Goal: Task Accomplishment & Management: Manage account settings

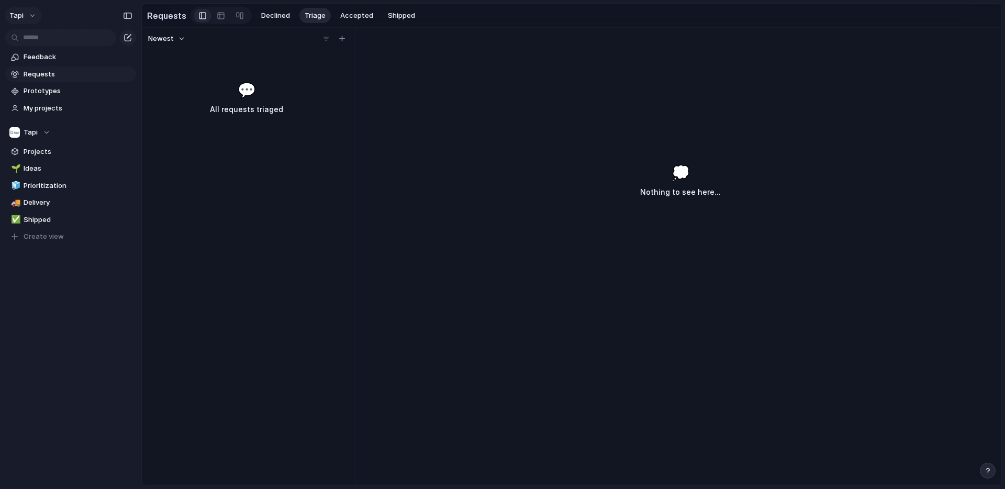
click at [27, 15] on button "tapi" at bounding box center [23, 15] width 37 height 17
click at [66, 41] on li "Settings" at bounding box center [50, 39] width 87 height 17
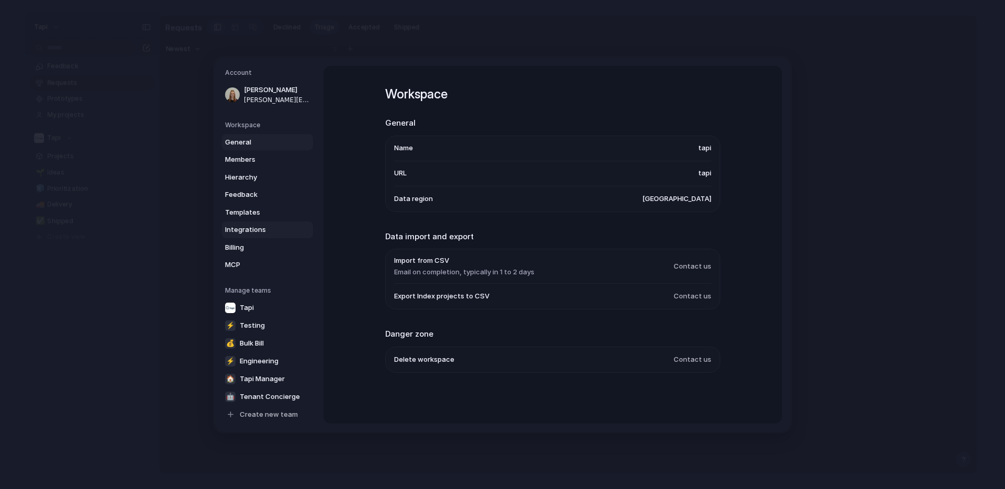
click at [269, 226] on span "Integrations" at bounding box center [258, 230] width 67 height 10
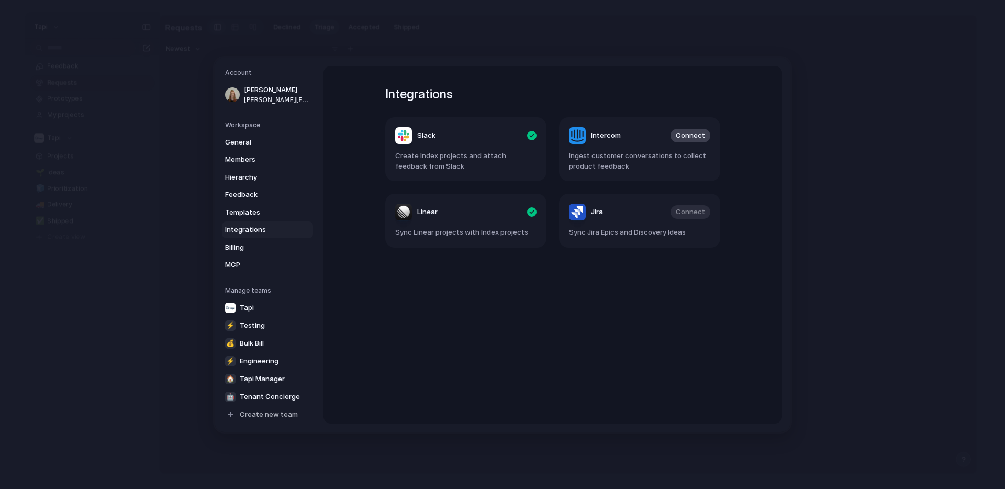
drag, startPoint x: 265, startPoint y: 244, endPoint x: 265, endPoint y: 231, distance: 13.6
click at [265, 238] on div "General Members Hierarchy Feedback Templates Integrations Billing MCP" at bounding box center [269, 202] width 88 height 139
click at [268, 195] on span "Feedback" at bounding box center [258, 195] width 67 height 10
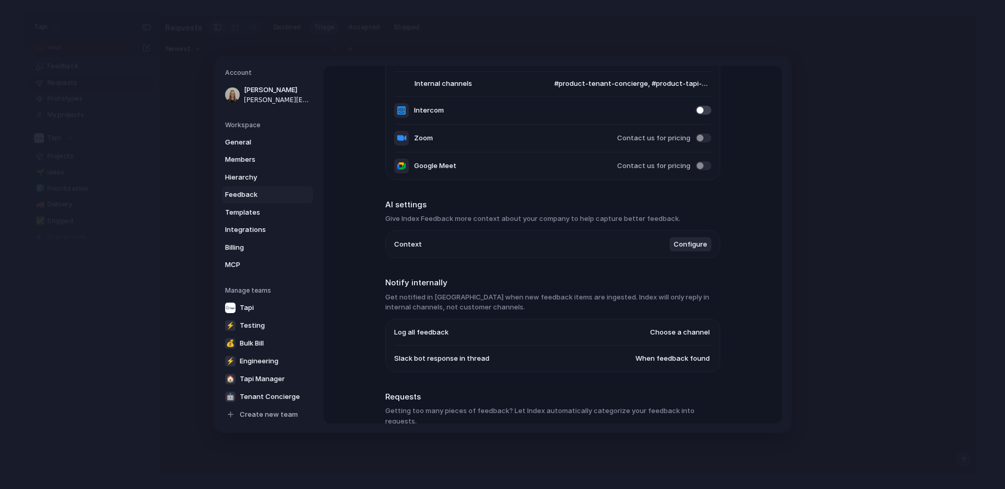
scroll to position [180, 0]
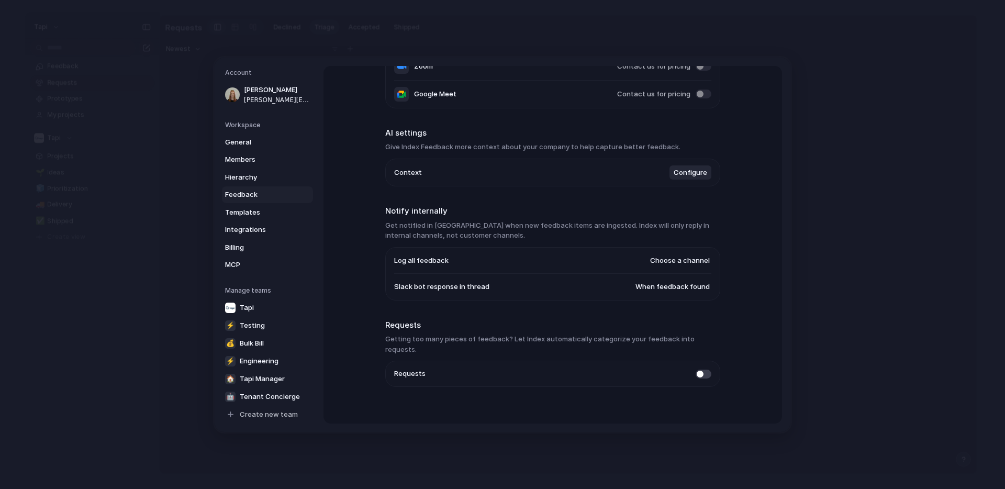
click at [698, 172] on span "Configure" at bounding box center [691, 172] width 34 height 10
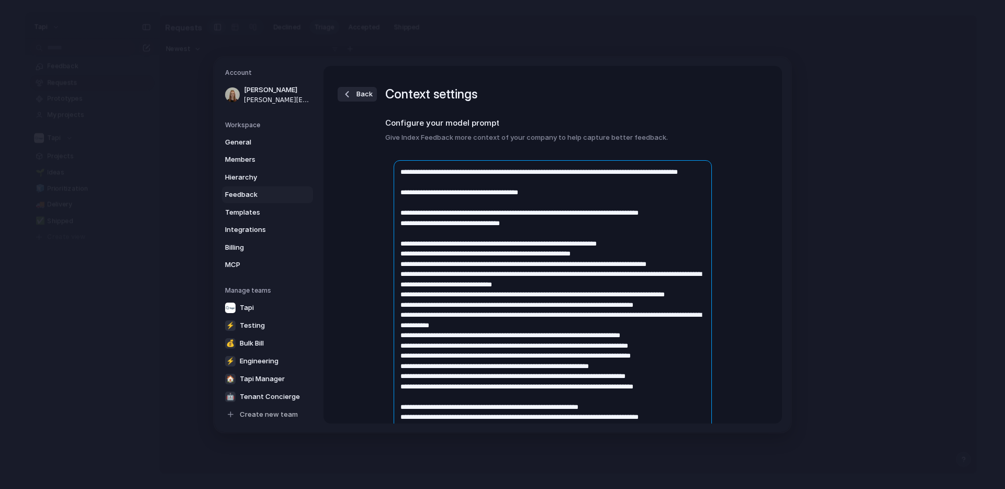
drag, startPoint x: 400, startPoint y: 214, endPoint x: 400, endPoint y: 161, distance: 53.4
click at [400, 161] on textarea at bounding box center [553, 411] width 318 height 503
drag, startPoint x: 402, startPoint y: 240, endPoint x: 394, endPoint y: 155, distance: 85.2
click at [394, 155] on div "Save" at bounding box center [552, 423] width 335 height 542
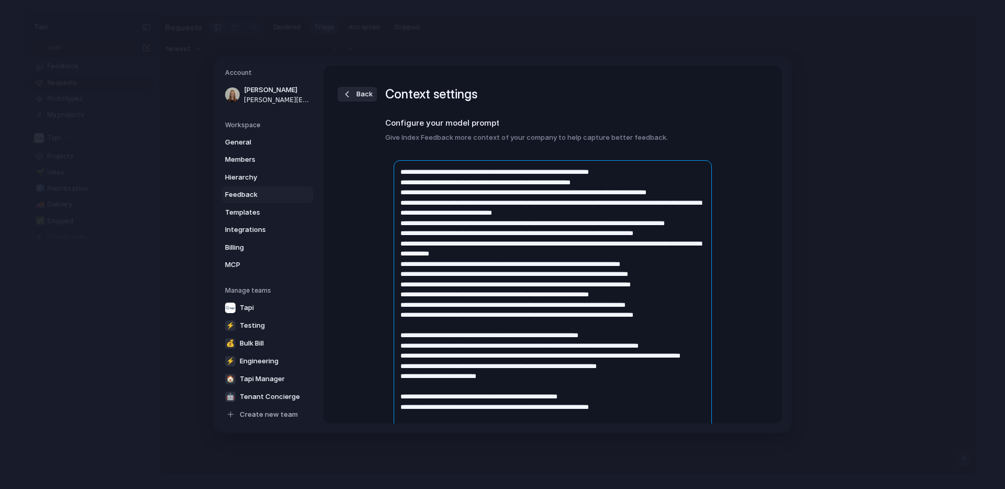
drag, startPoint x: 485, startPoint y: 182, endPoint x: 608, endPoint y: 181, distance: 123.0
click at [608, 181] on textarea at bounding box center [553, 370] width 318 height 421
drag, startPoint x: 504, startPoint y: 193, endPoint x: 687, endPoint y: 194, distance: 182.7
click at [687, 194] on textarea at bounding box center [553, 370] width 318 height 421
drag, startPoint x: 474, startPoint y: 203, endPoint x: 623, endPoint y: 201, distance: 149.2
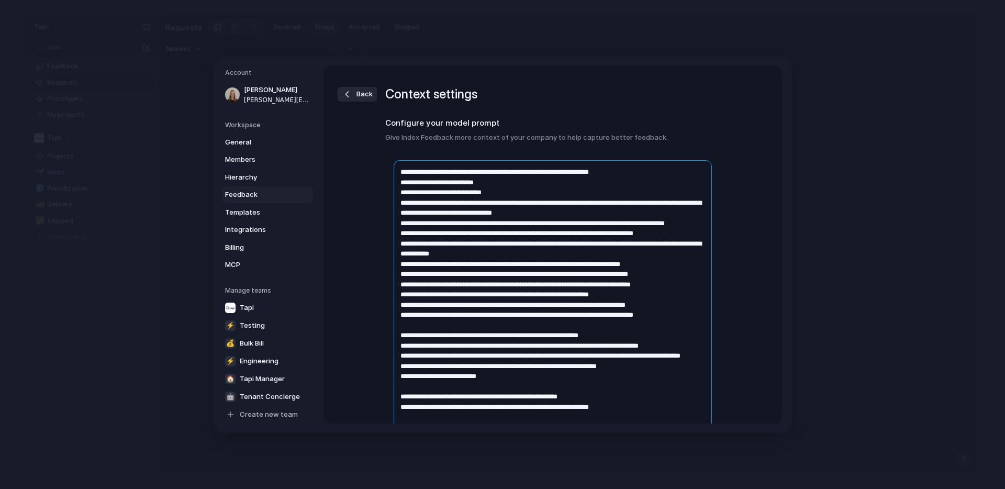
click at [623, 201] on textarea at bounding box center [553, 365] width 318 height 411
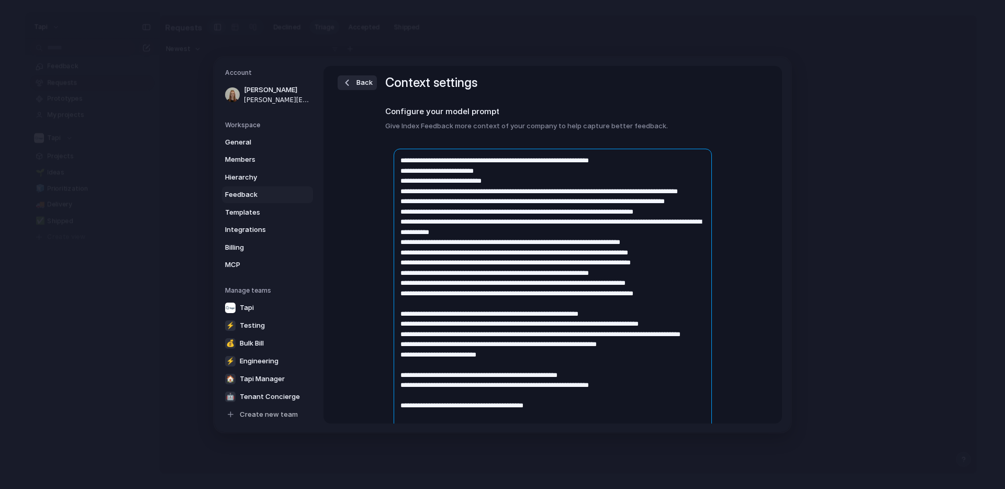
scroll to position [12, 0]
drag, startPoint x: 487, startPoint y: 220, endPoint x: 494, endPoint y: 214, distance: 9.3
click at [494, 214] on textarea at bounding box center [553, 353] width 318 height 411
drag, startPoint x: 483, startPoint y: 200, endPoint x: 475, endPoint y: 192, distance: 11.1
click at [475, 192] on textarea at bounding box center [553, 353] width 318 height 411
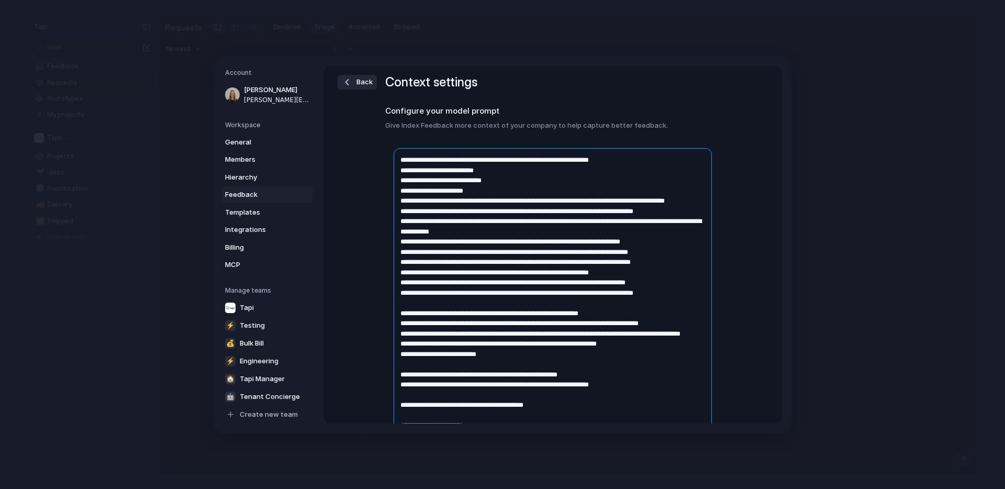
scroll to position [0, 0]
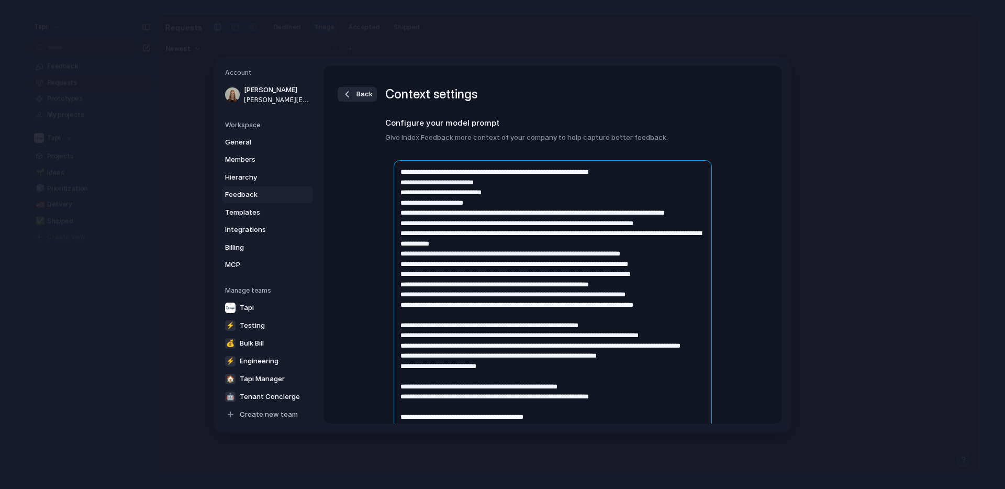
drag, startPoint x: 481, startPoint y: 225, endPoint x: 491, endPoint y: 215, distance: 14.4
click at [491, 215] on textarea at bounding box center [553, 360] width 318 height 400
click at [511, 235] on textarea at bounding box center [553, 355] width 318 height 391
drag, startPoint x: 511, startPoint y: 245, endPoint x: 519, endPoint y: 234, distance: 13.2
click at [519, 234] on textarea at bounding box center [553, 355] width 318 height 391
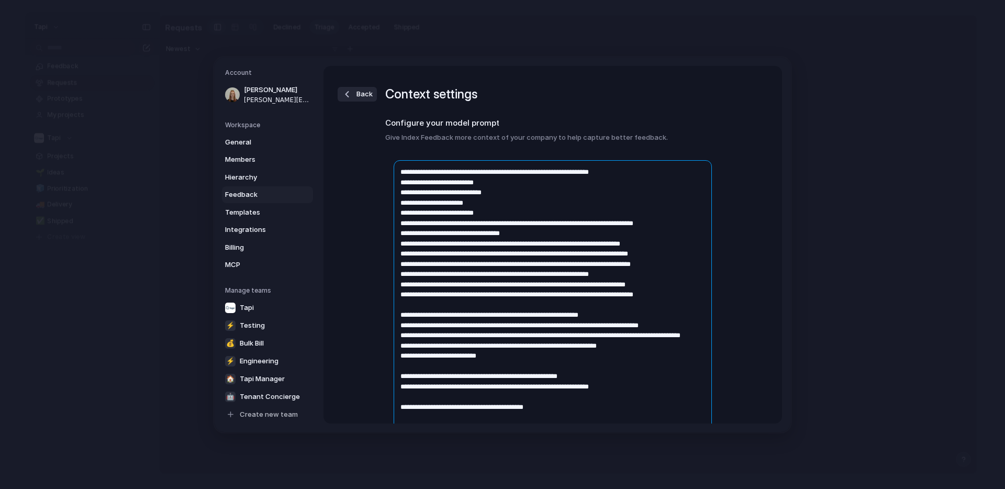
click at [510, 225] on textarea at bounding box center [553, 350] width 318 height 380
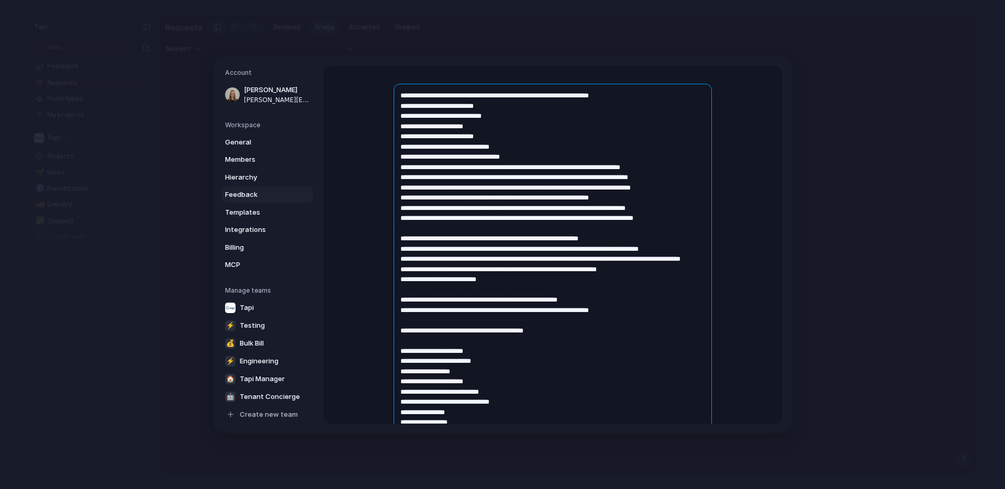
scroll to position [80, 0]
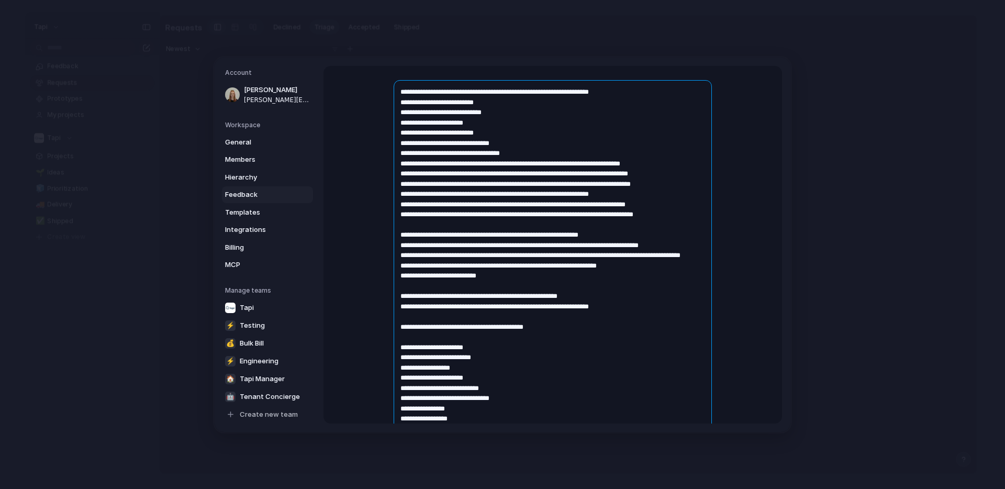
click at [408, 238] on textarea at bounding box center [553, 270] width 318 height 380
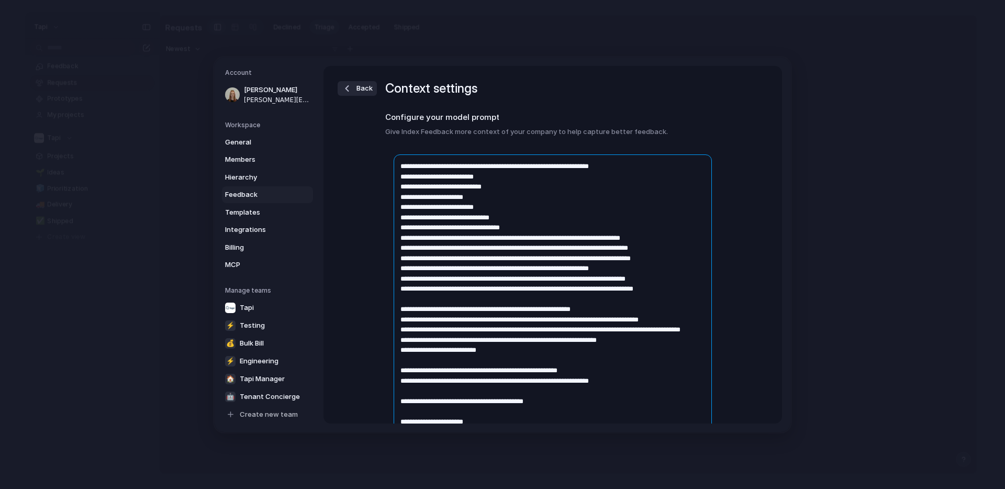
scroll to position [9, 0]
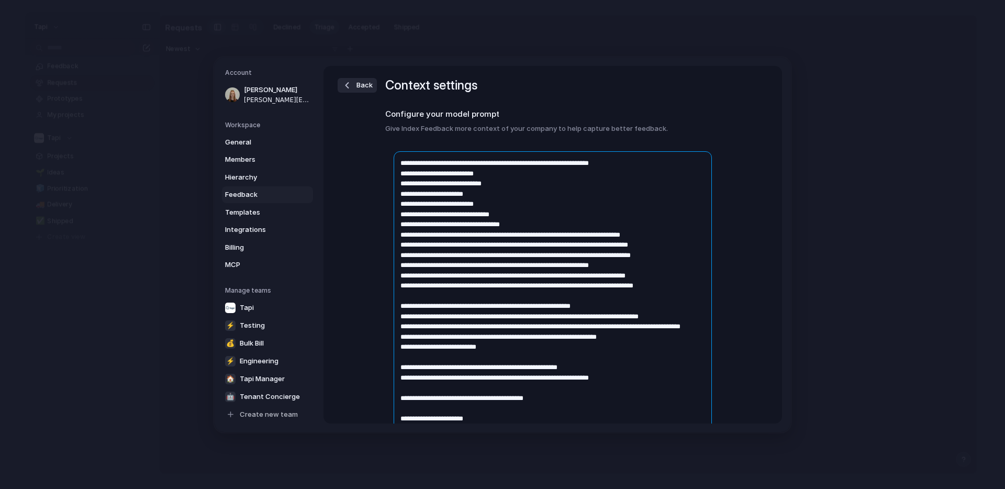
click at [448, 305] on textarea at bounding box center [553, 341] width 318 height 380
click at [608, 306] on textarea at bounding box center [553, 341] width 318 height 380
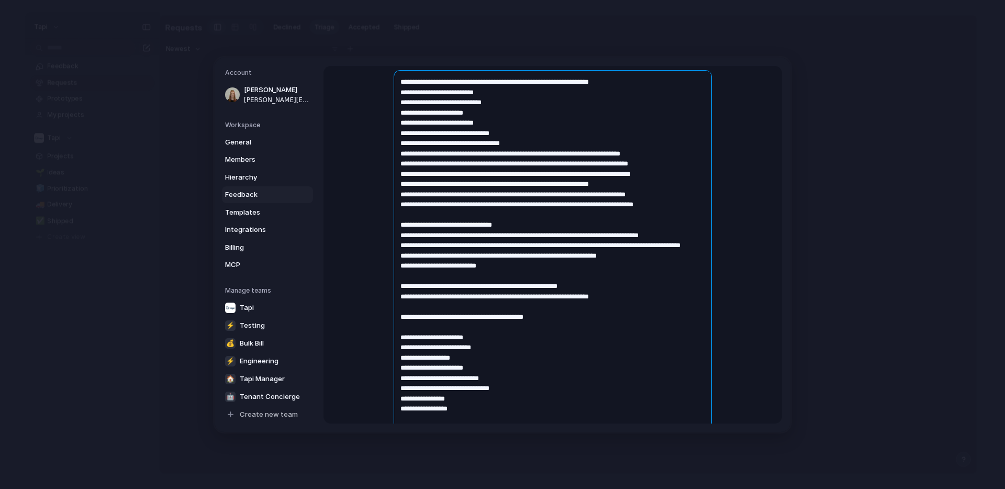
scroll to position [93, 0]
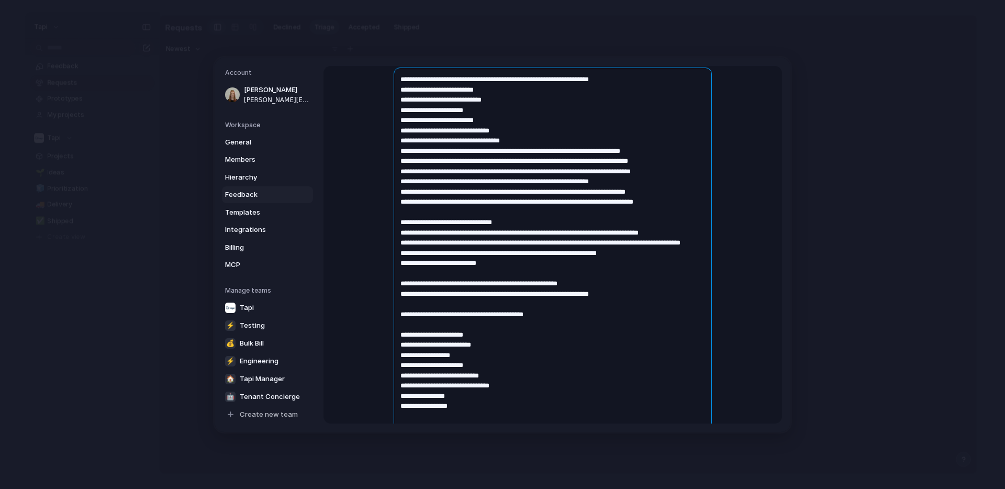
click at [406, 294] on textarea at bounding box center [553, 258] width 318 height 380
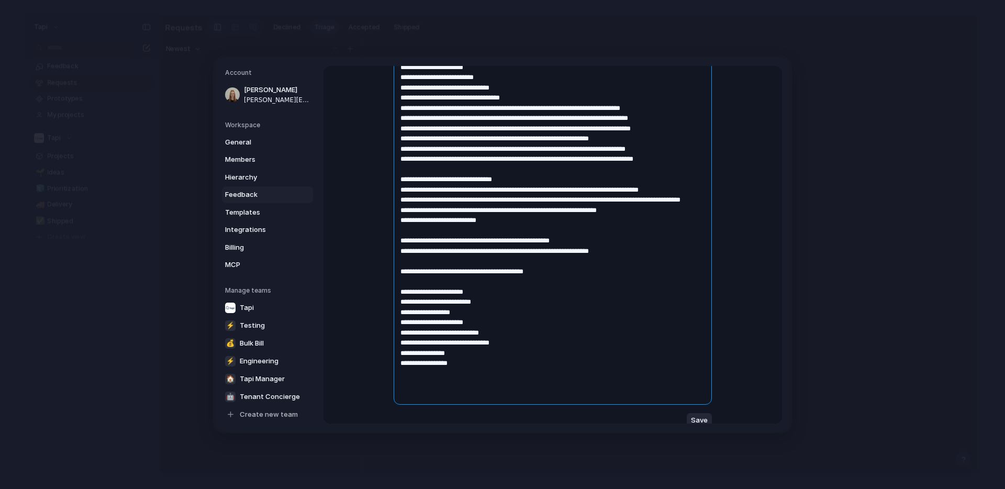
scroll to position [138, 0]
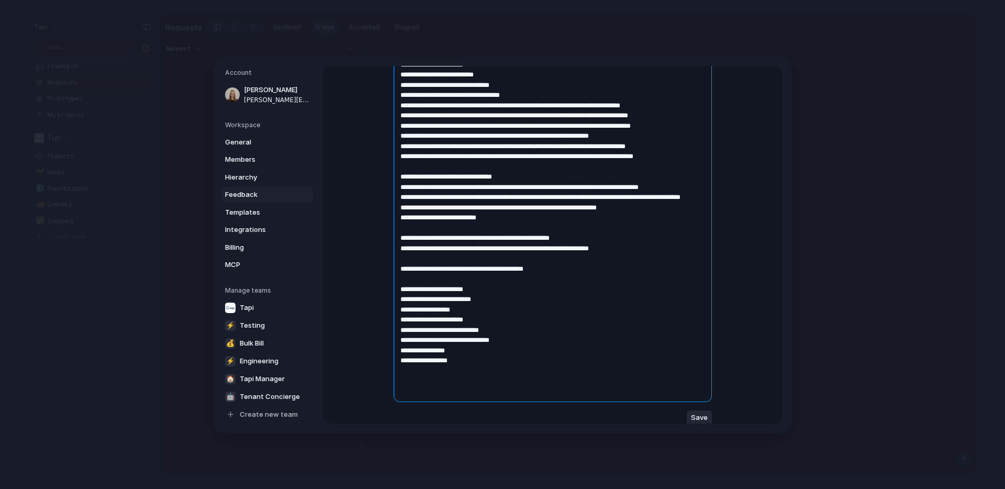
drag, startPoint x: 405, startPoint y: 290, endPoint x: 396, endPoint y: 286, distance: 10.1
click at [396, 286] on textarea at bounding box center [553, 212] width 318 height 380
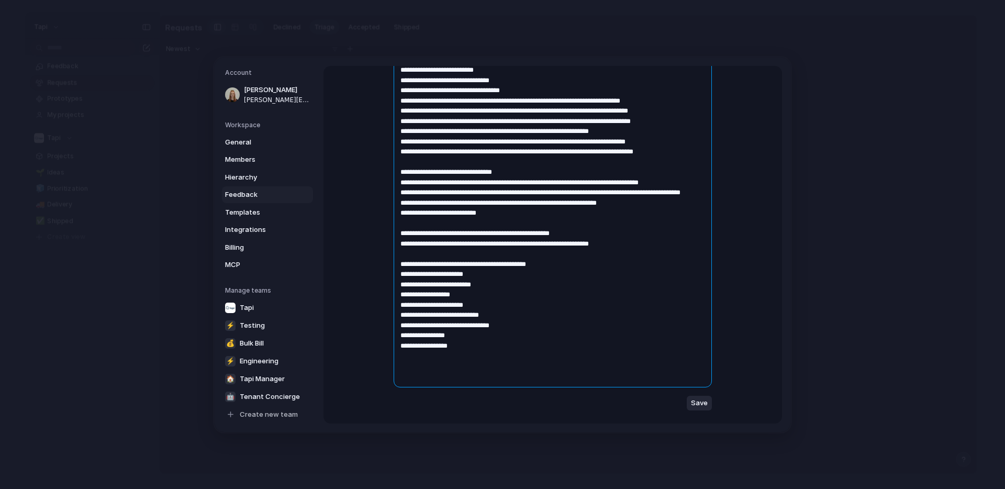
scroll to position [146, 0]
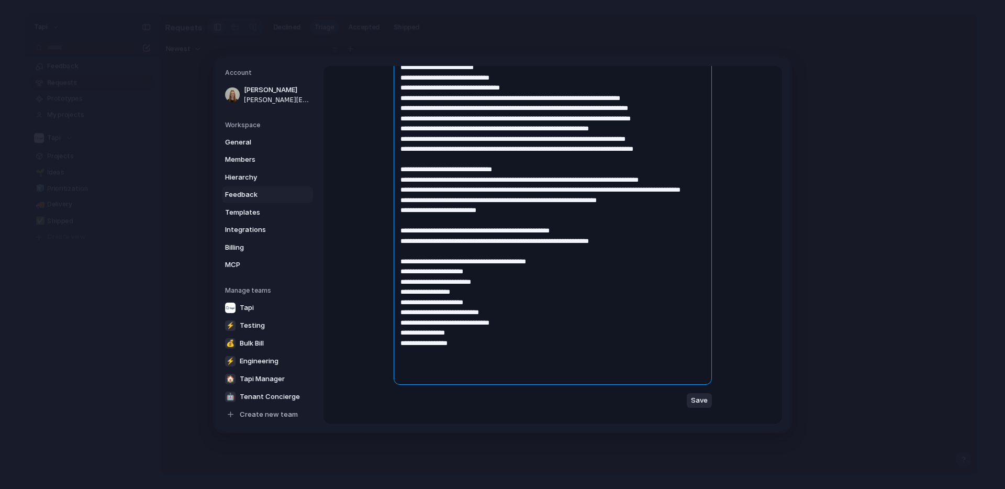
click at [470, 344] on textarea at bounding box center [553, 200] width 318 height 370
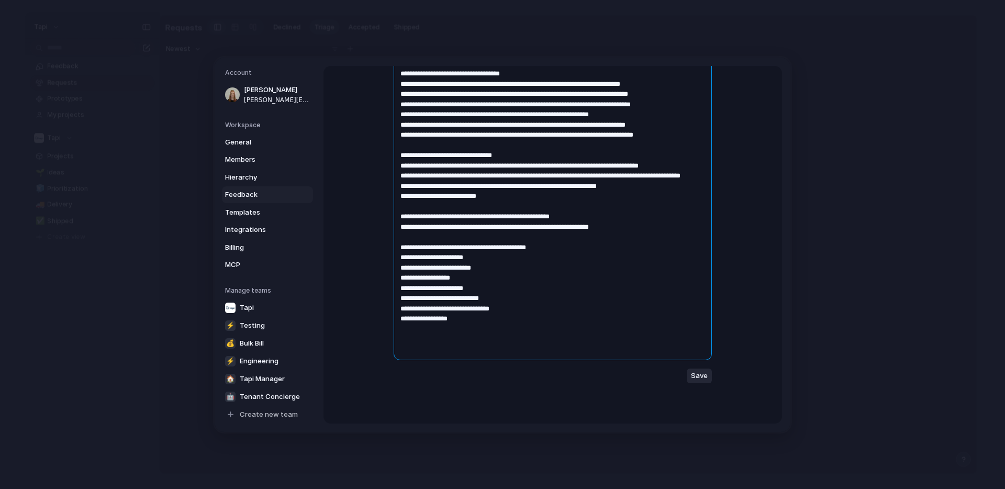
scroll to position [165, 0]
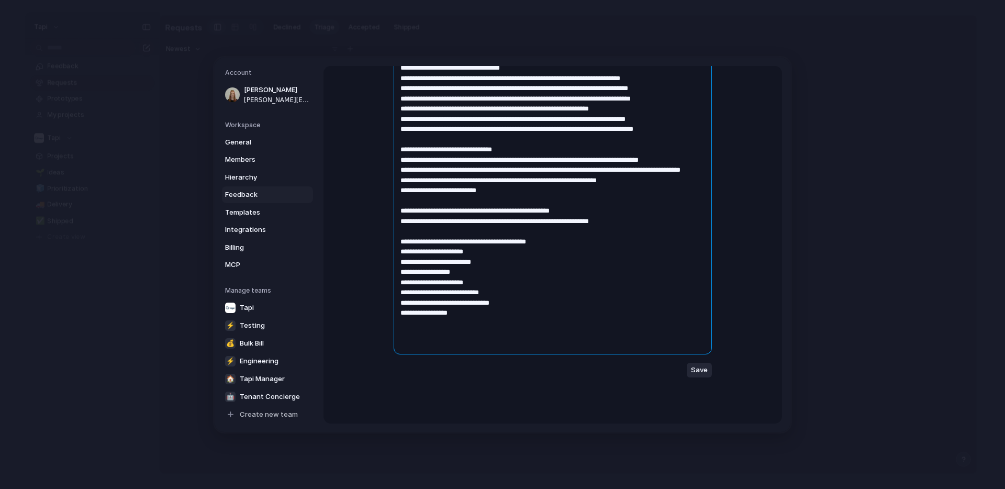
drag, startPoint x: 447, startPoint y: 324, endPoint x: 395, endPoint y: 245, distance: 94.1
click at [394, 244] on textarea at bounding box center [553, 175] width 318 height 360
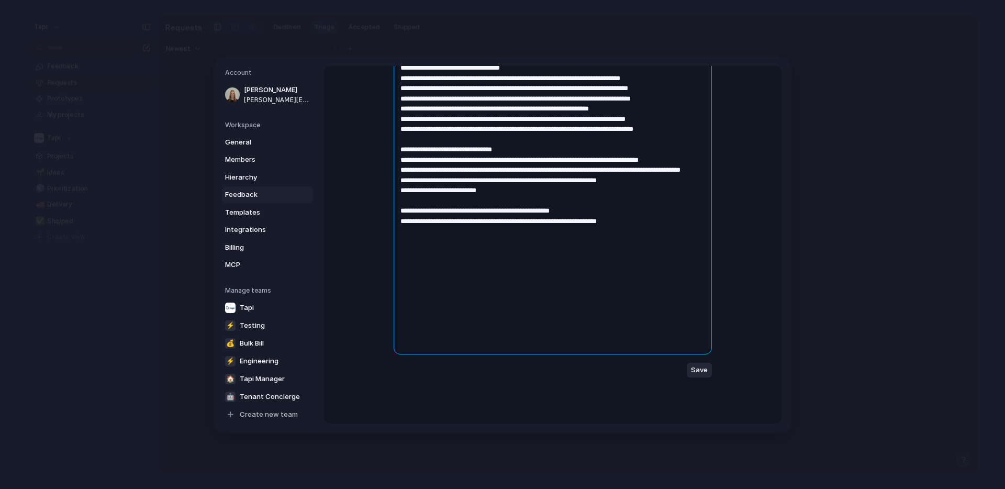
scroll to position [0, 0]
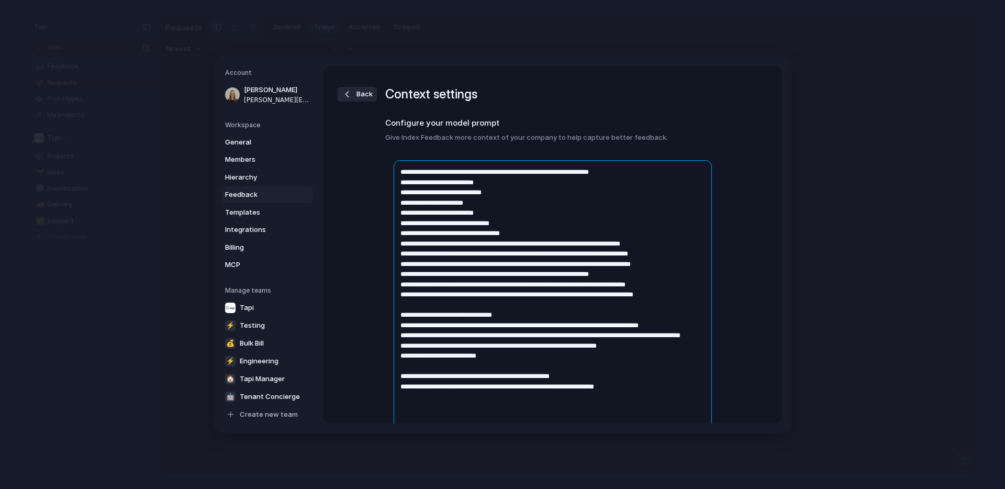
click at [510, 182] on textarea at bounding box center [553, 294] width 318 height 268
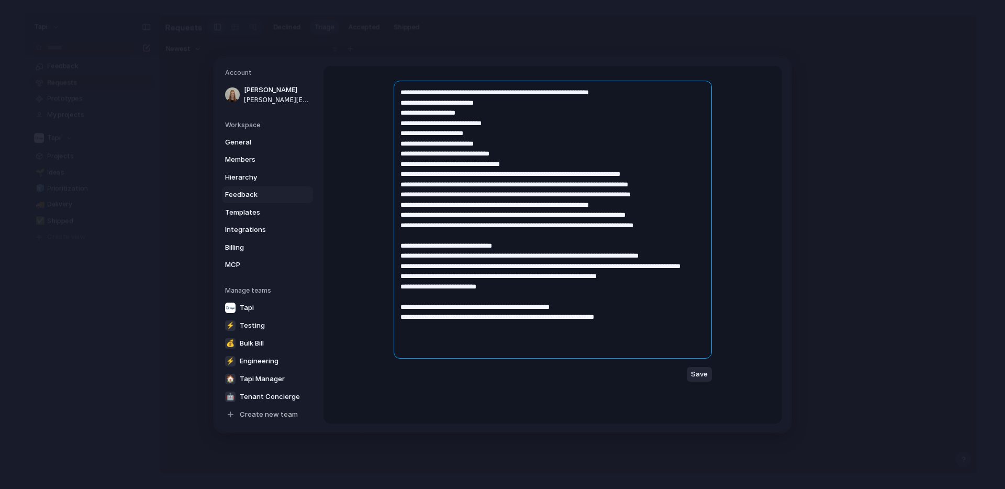
scroll to position [81, 0]
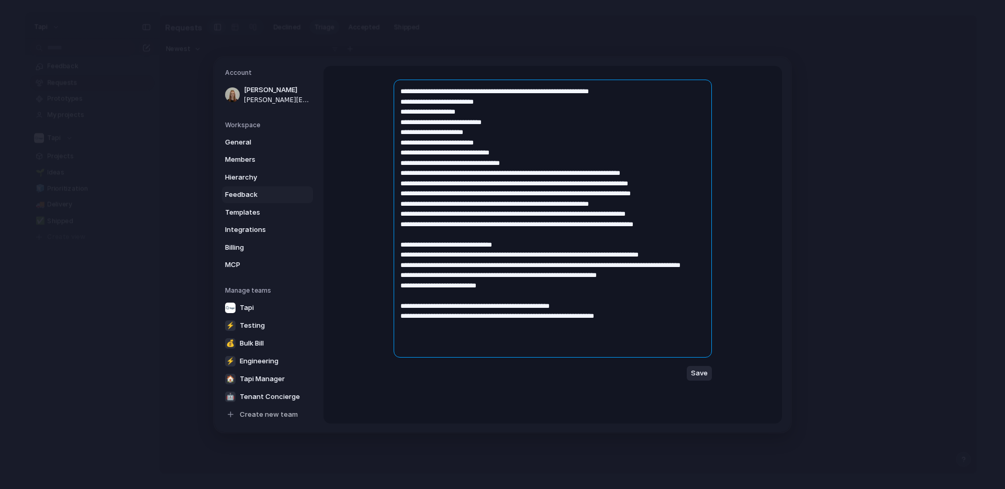
click at [400, 314] on textarea at bounding box center [553, 219] width 318 height 278
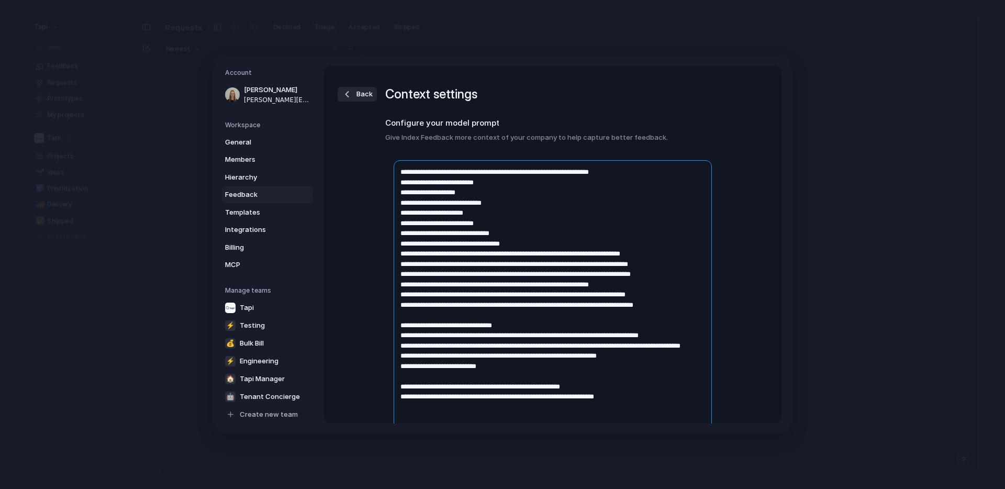
click at [433, 398] on textarea at bounding box center [553, 299] width 318 height 278
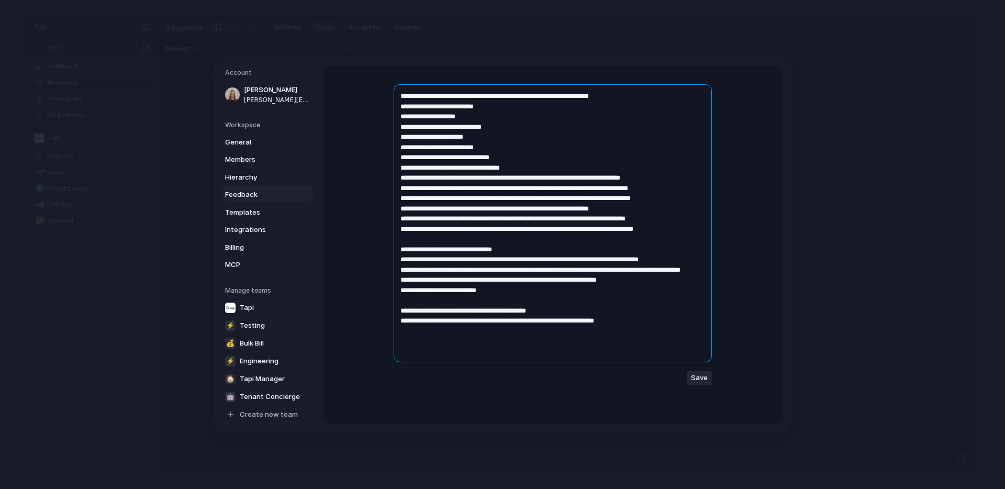
scroll to position [84, 0]
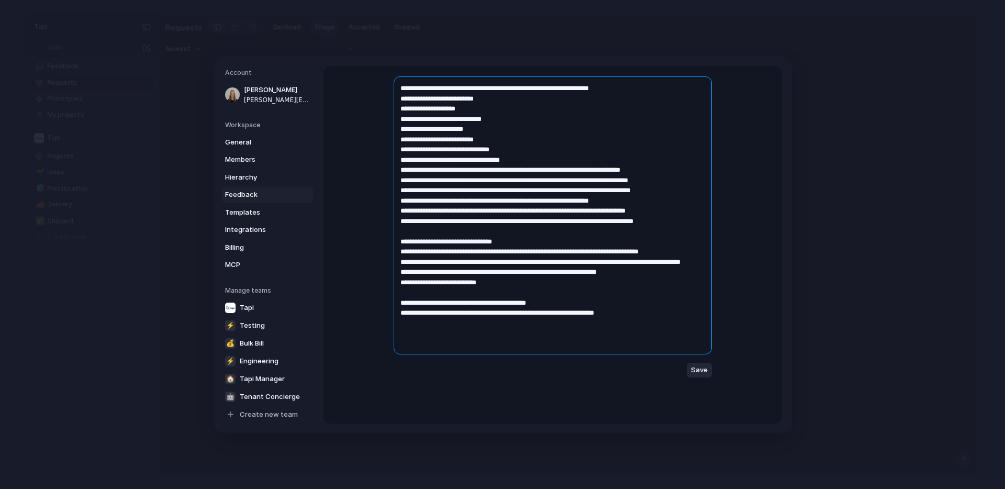
type textarea "**********"
click at [698, 373] on span "Save" at bounding box center [699, 370] width 17 height 10
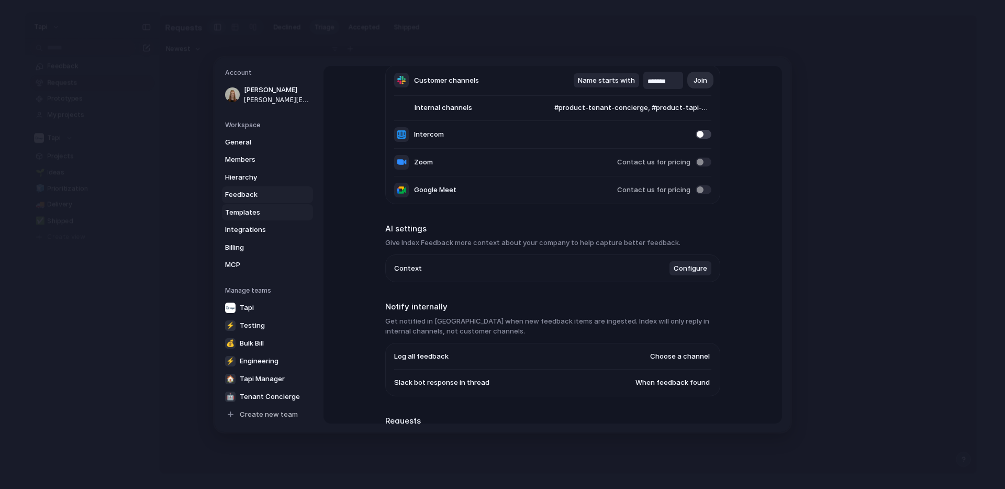
click at [237, 213] on span "Templates" at bounding box center [258, 212] width 67 height 10
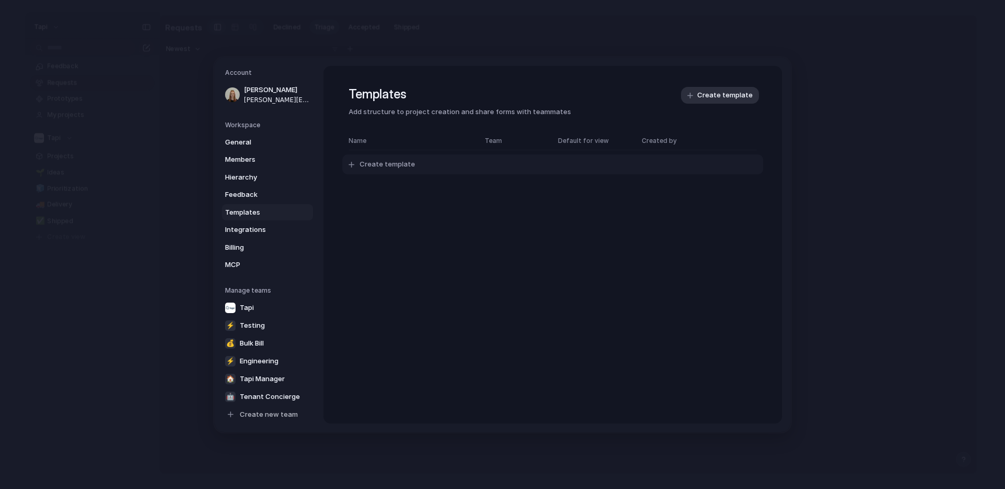
click at [373, 163] on span "Create template" at bounding box center [387, 164] width 55 height 10
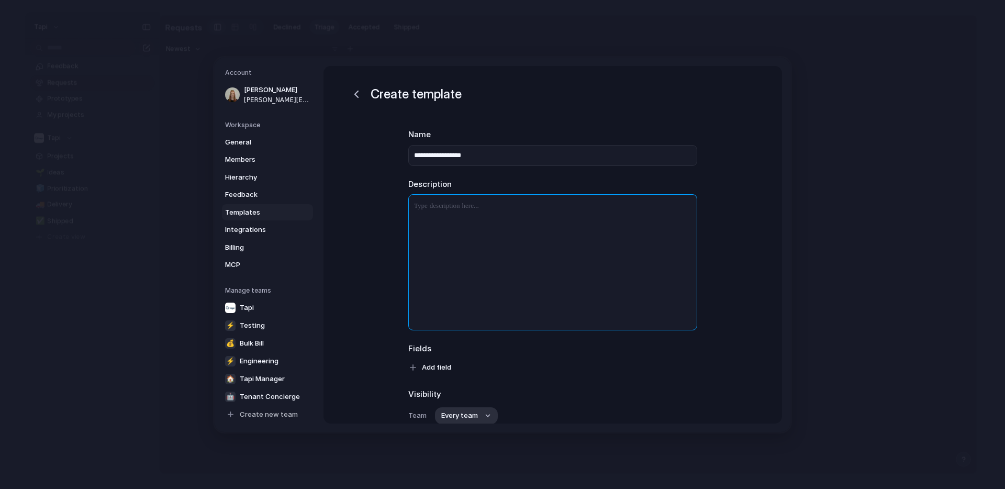
click at [464, 205] on p at bounding box center [553, 206] width 288 height 13
click at [481, 209] on p at bounding box center [553, 206] width 288 height 13
click at [463, 211] on p at bounding box center [553, 206] width 288 height 13
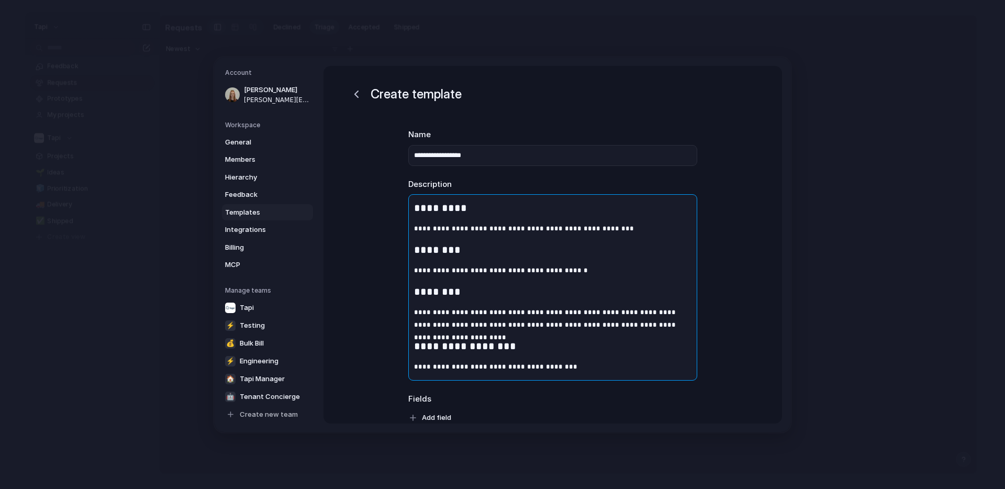
click at [615, 228] on p "**********" at bounding box center [553, 228] width 288 height 13
click at [608, 230] on p "**********" at bounding box center [553, 228] width 288 height 13
click at [618, 226] on p "**********" at bounding box center [553, 228] width 288 height 13
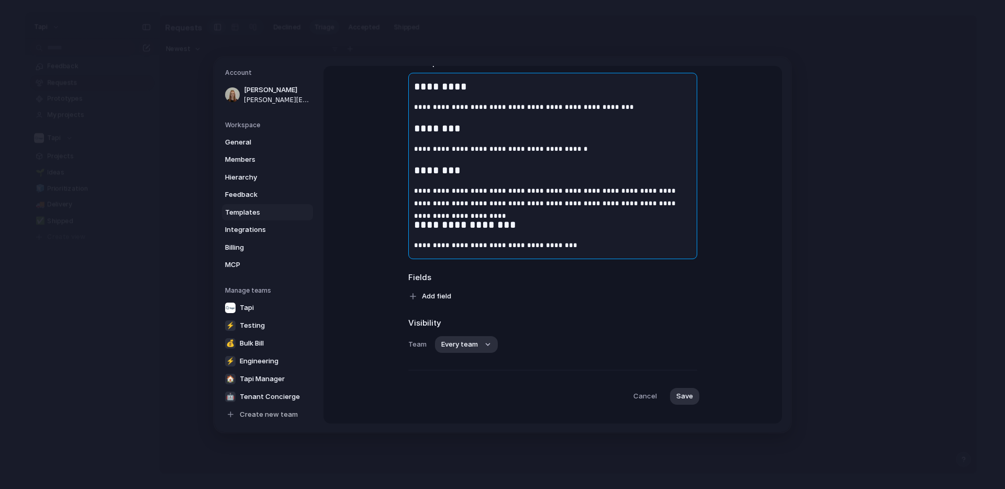
scroll to position [141, 0]
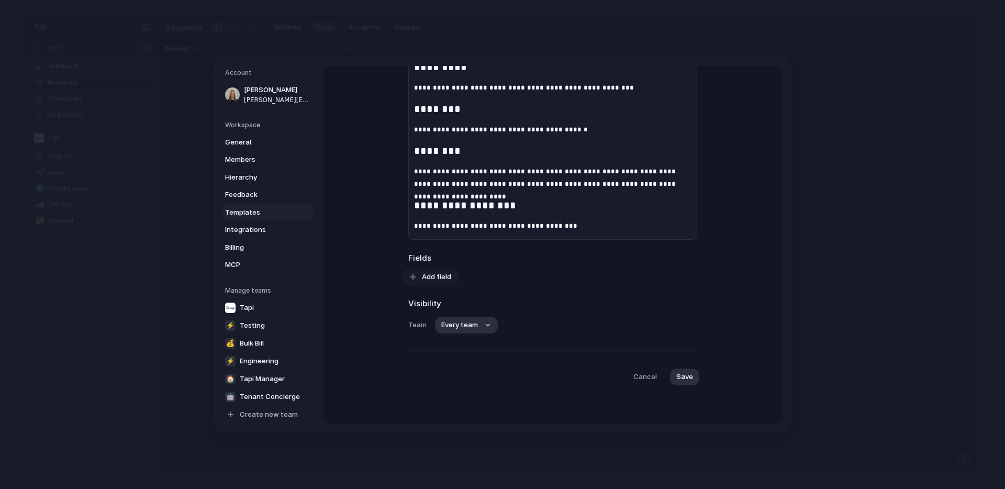
click at [426, 278] on span "Add field" at bounding box center [436, 276] width 29 height 10
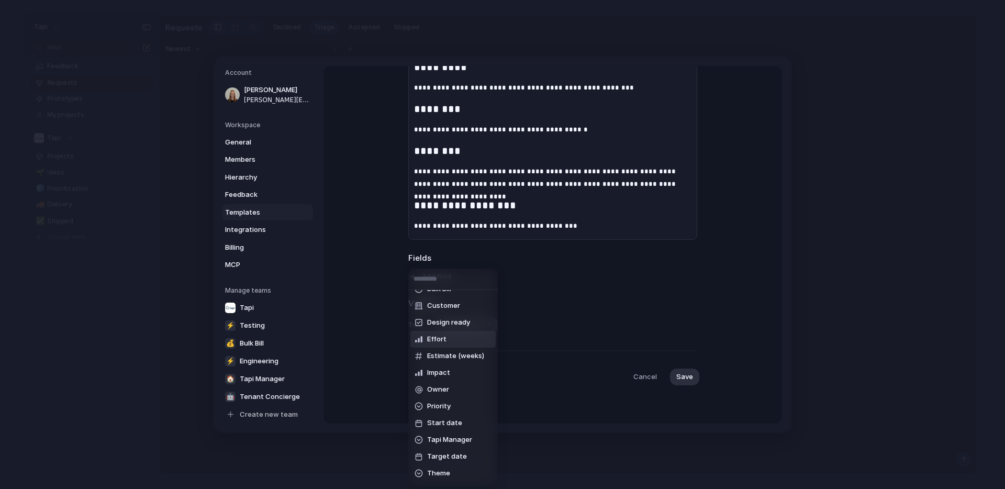
scroll to position [9, 0]
click at [457, 324] on span "Design ready" at bounding box center [448, 325] width 43 height 10
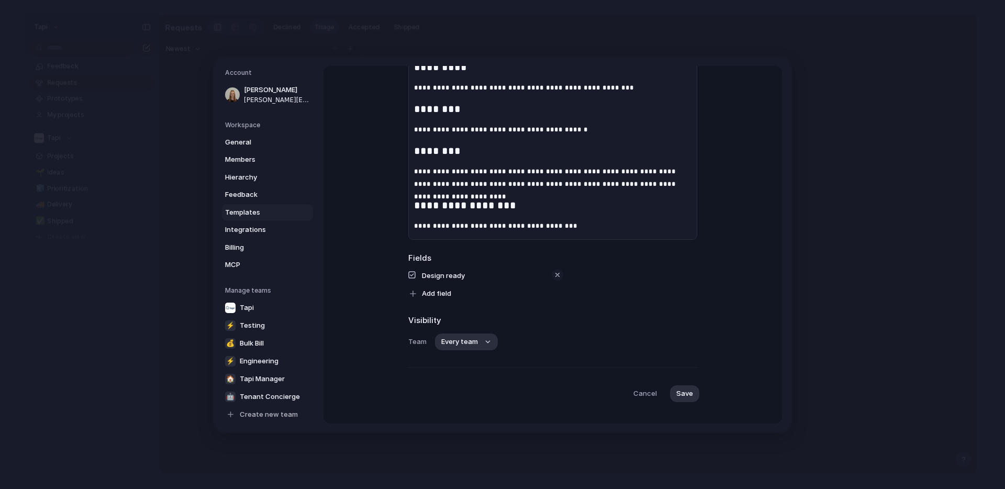
click at [559, 275] on div "button" at bounding box center [557, 274] width 8 height 8
click at [428, 280] on span "Add field" at bounding box center [436, 276] width 29 height 10
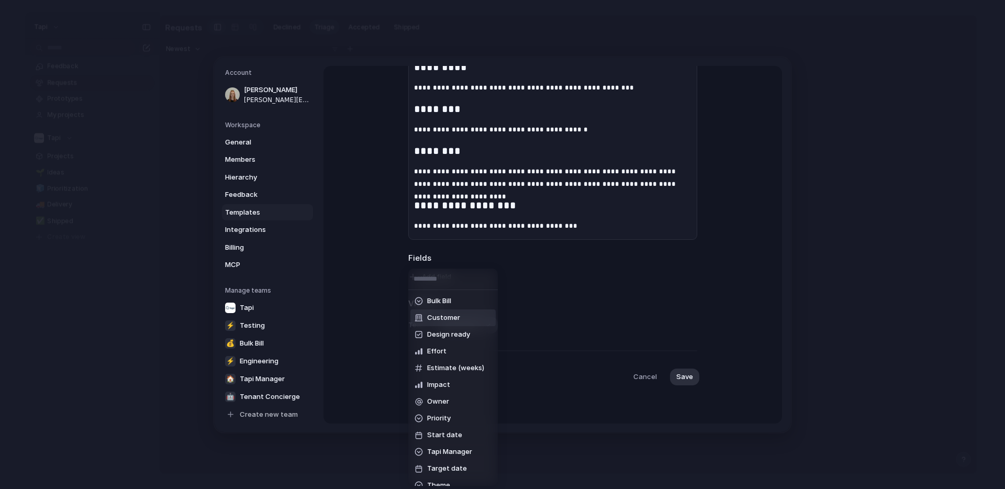
scroll to position [3, 0]
click at [451, 297] on span "Bulk Bill" at bounding box center [439, 298] width 24 height 10
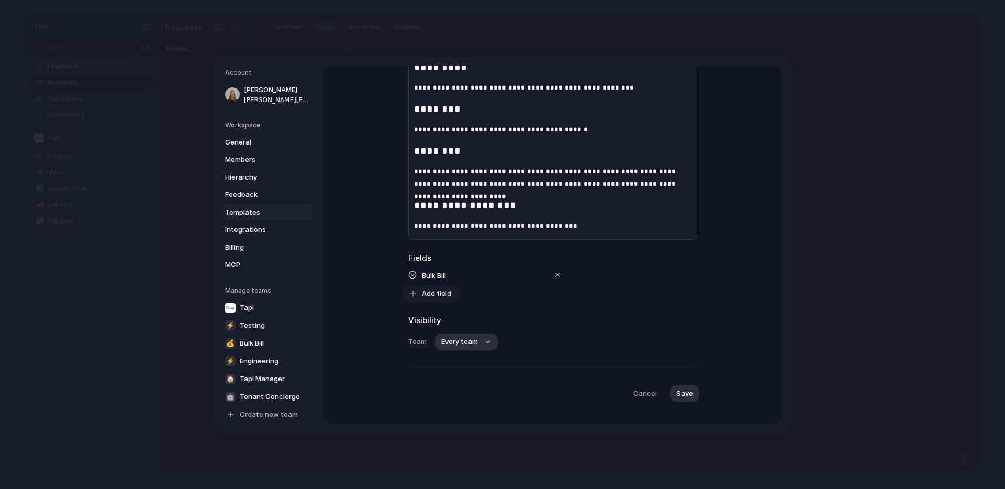
click at [434, 293] on span "Add field" at bounding box center [436, 293] width 29 height 10
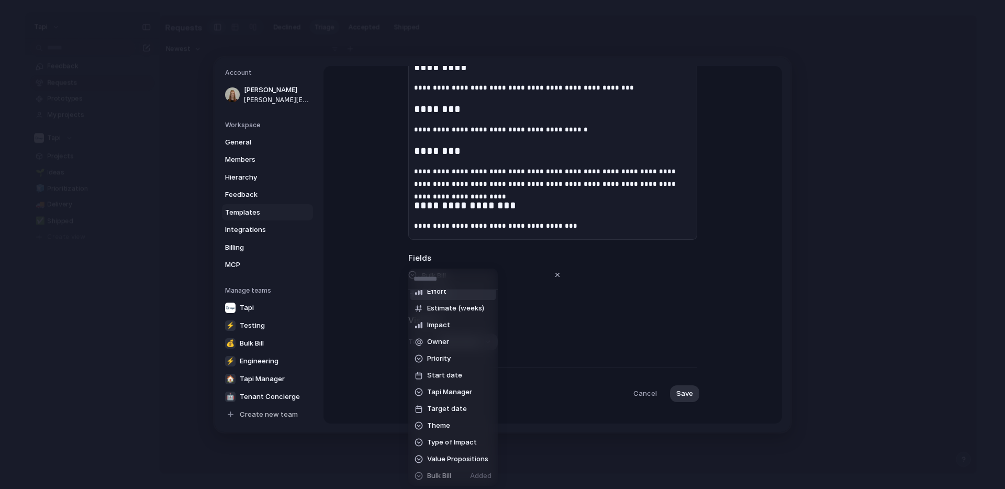
scroll to position [44, 0]
click at [439, 387] on span "Tapi Manager" at bounding box center [449, 391] width 45 height 10
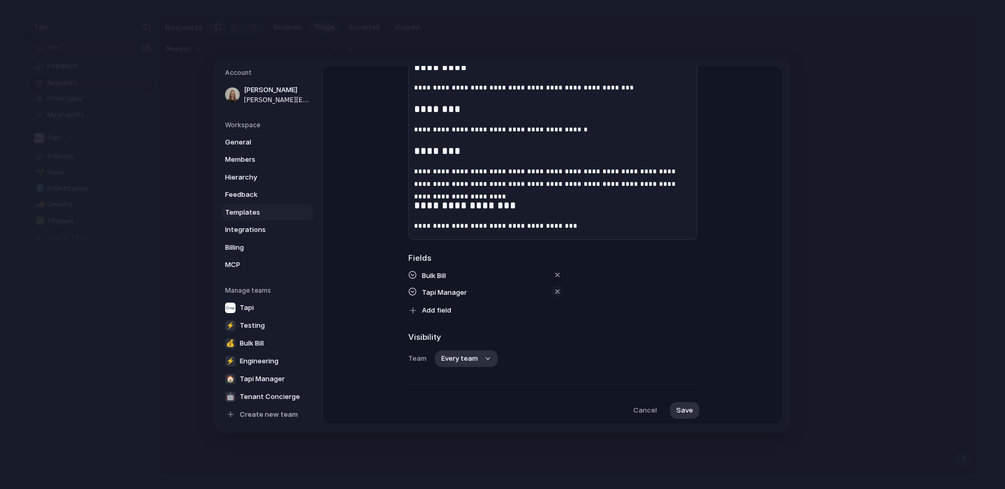
click at [556, 293] on div "button" at bounding box center [557, 291] width 8 height 8
click at [431, 290] on span "Add field" at bounding box center [436, 293] width 29 height 10
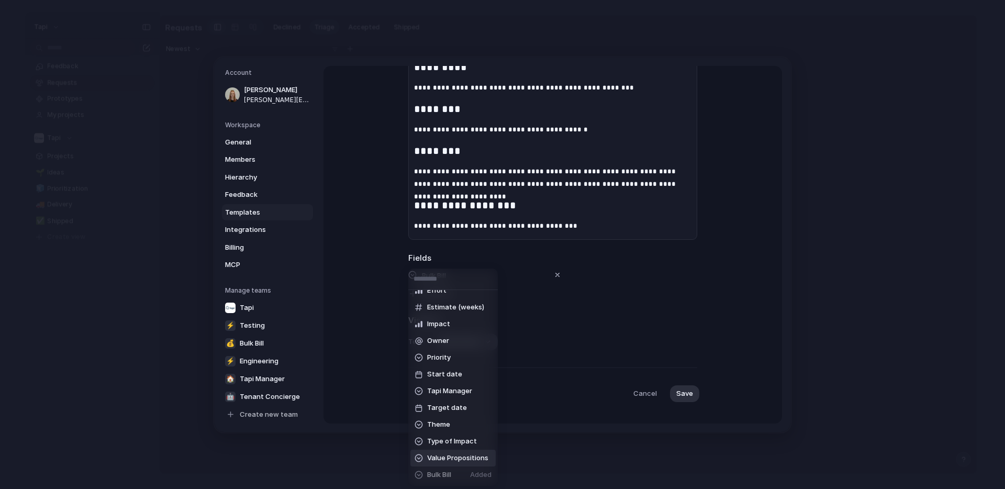
click at [449, 456] on span "Value Propositions" at bounding box center [457, 458] width 61 height 10
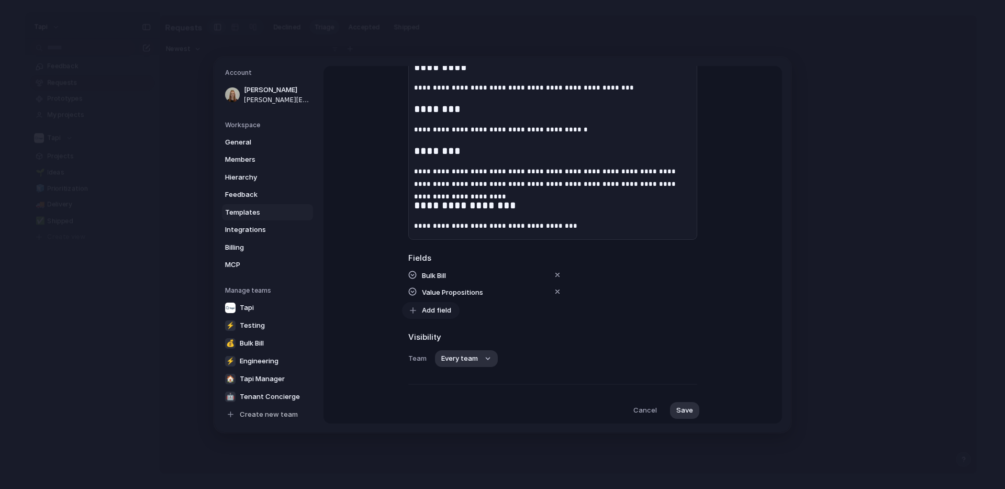
click at [434, 310] on span "Add field" at bounding box center [436, 310] width 29 height 10
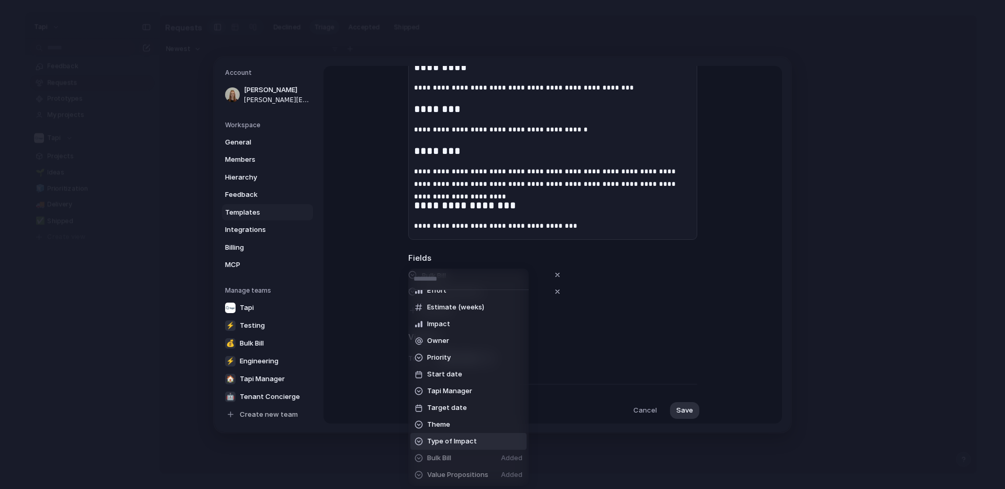
click at [472, 438] on span "Type of Impact" at bounding box center [452, 441] width 50 height 10
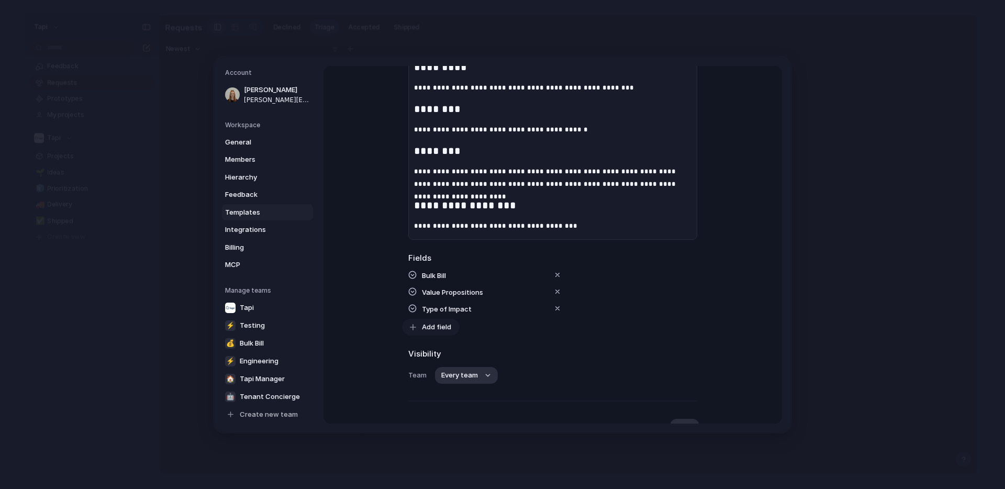
click at [439, 325] on span "Add field" at bounding box center [436, 326] width 29 height 10
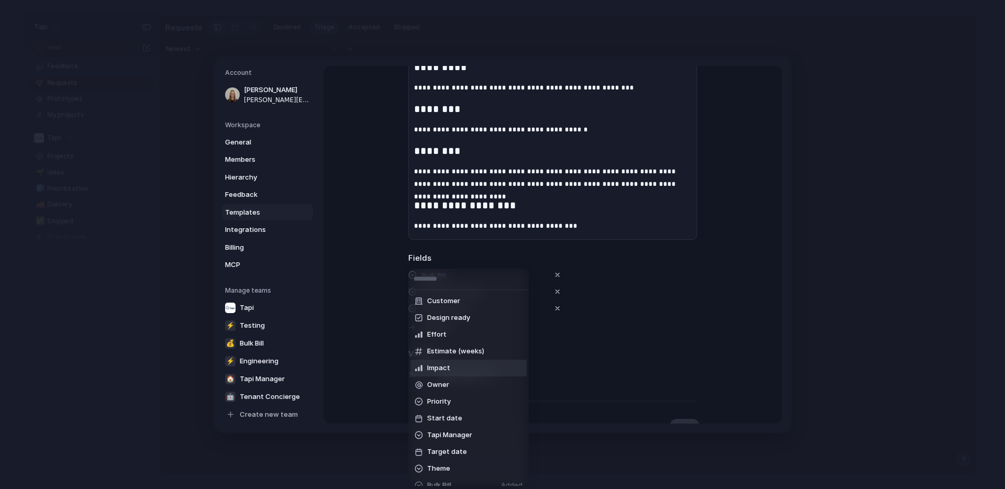
scroll to position [19, 0]
click at [455, 367] on li "Owner" at bounding box center [468, 365] width 116 height 17
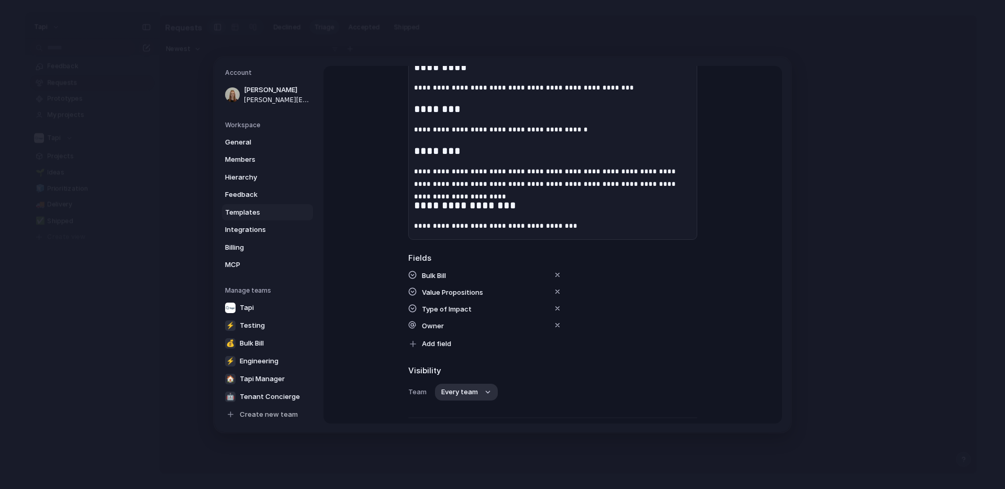
click at [437, 325] on span "Owner" at bounding box center [433, 325] width 22 height 8
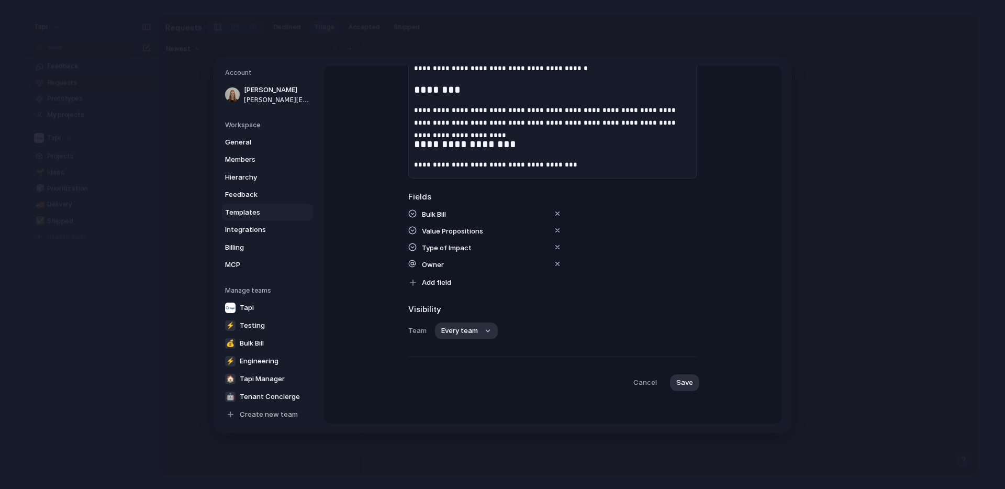
scroll to position [208, 0]
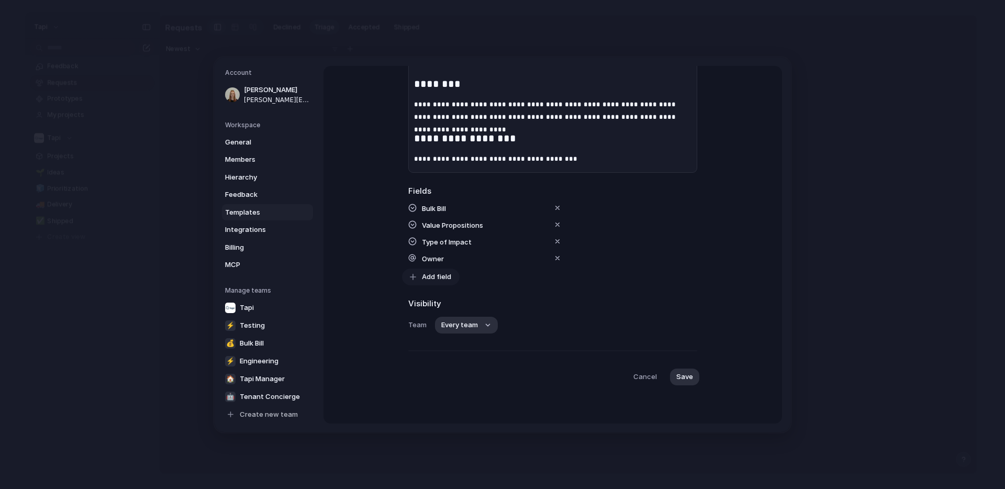
click at [449, 276] on span "Add field" at bounding box center [436, 276] width 29 height 10
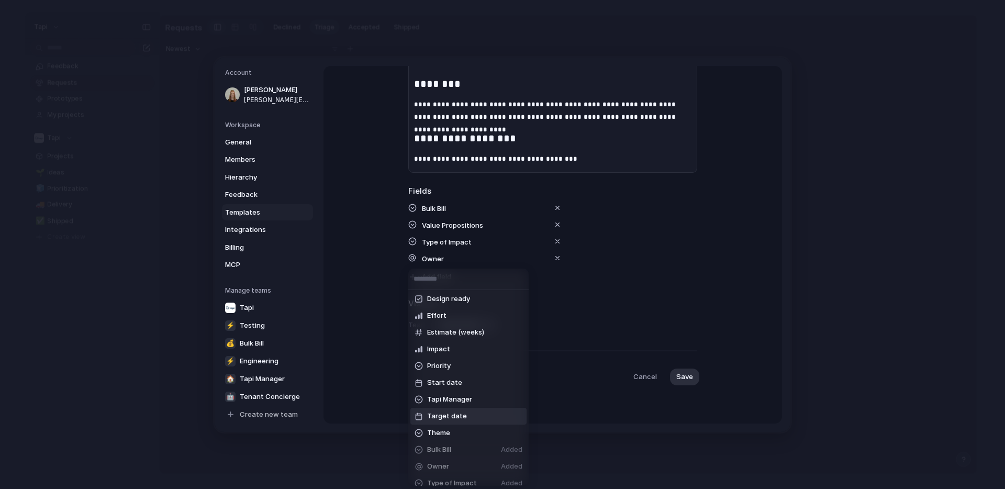
scroll to position [22, 0]
click at [686, 377] on div "Customer Design ready Effort Estimate (weeks) Impact Priority Start date Tapi M…" at bounding box center [502, 244] width 1005 height 489
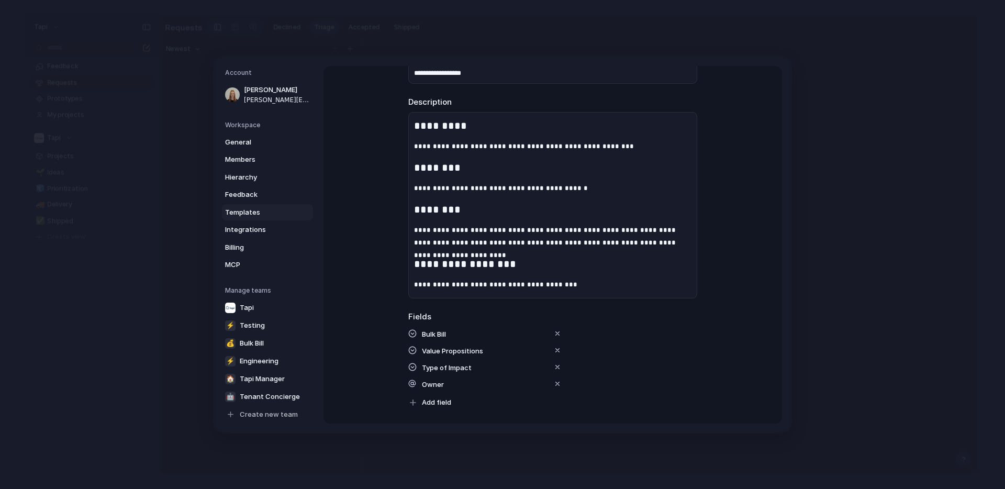
scroll to position [0, 0]
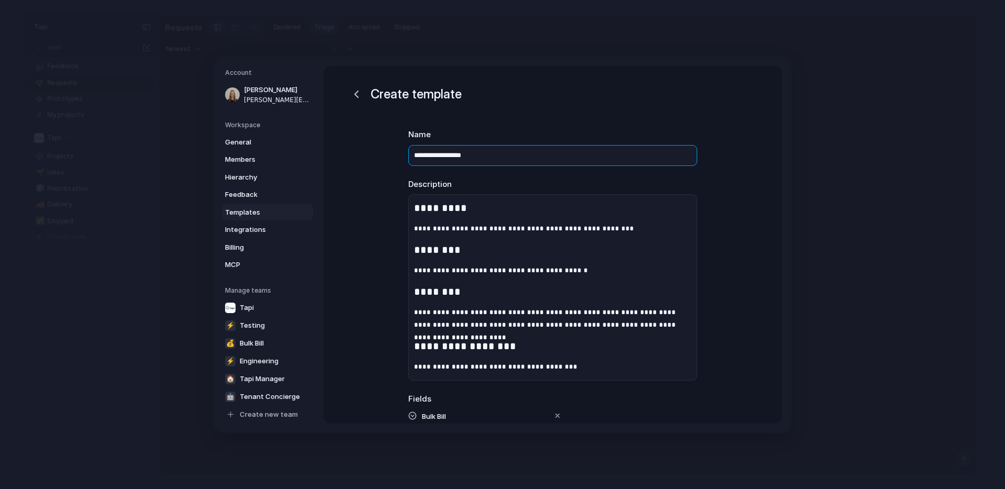
click at [408, 157] on input "**********" at bounding box center [552, 154] width 289 height 21
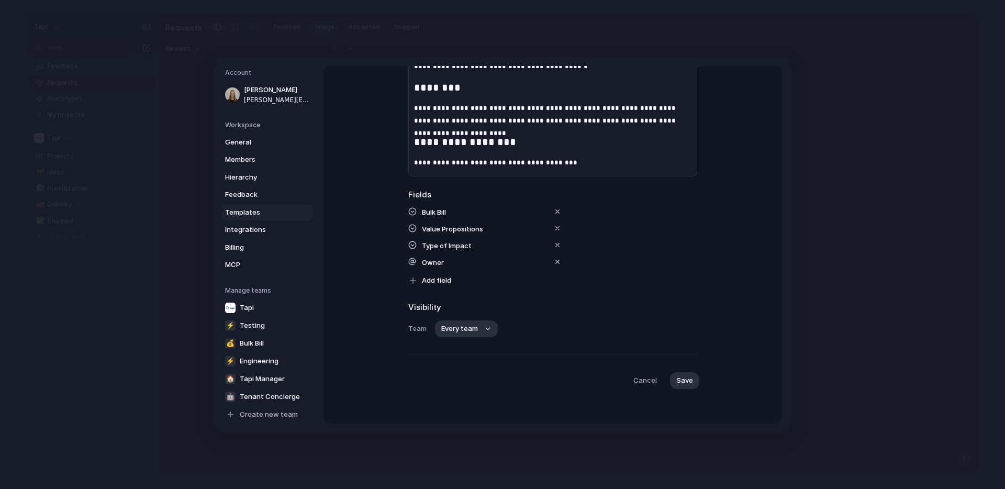
scroll to position [208, 0]
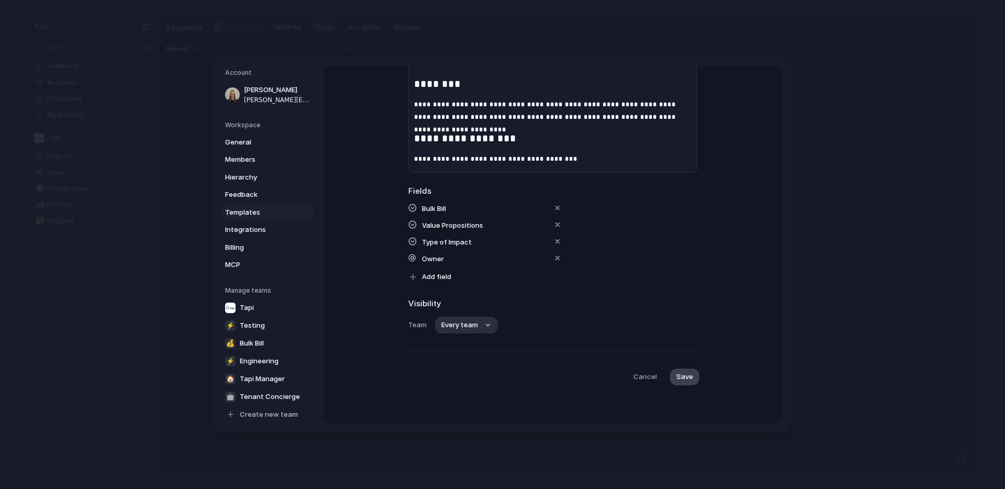
type input "**********"
click at [686, 378] on span "Save" at bounding box center [684, 376] width 17 height 10
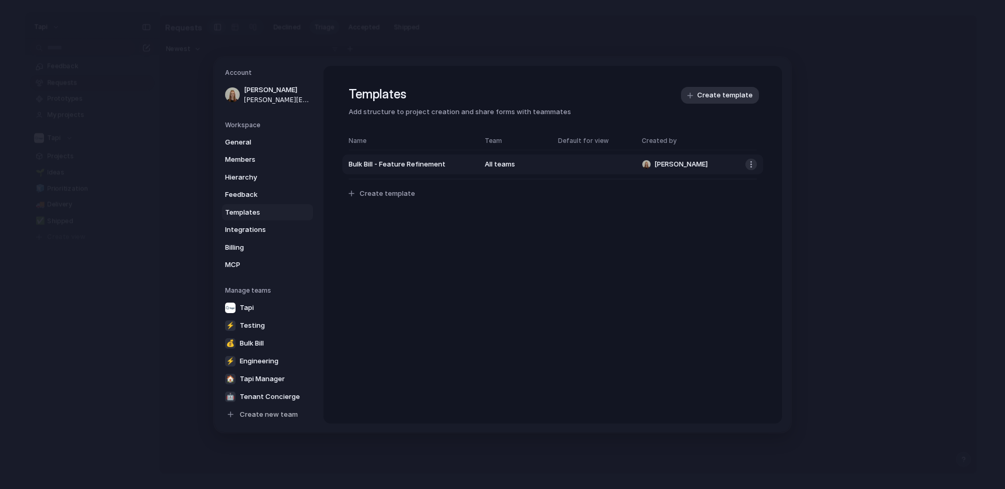
click at [754, 163] on button "button" at bounding box center [751, 165] width 12 height 12
click at [745, 132] on div "Delete template" at bounding box center [502, 244] width 1005 height 489
click at [392, 193] on span "Create template" at bounding box center [387, 193] width 55 height 10
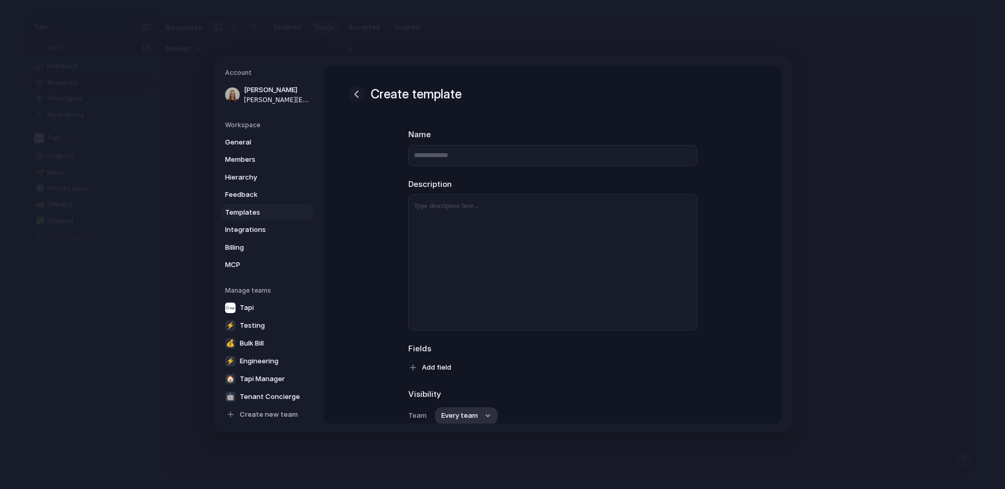
click at [363, 94] on button "button" at bounding box center [357, 94] width 16 height 16
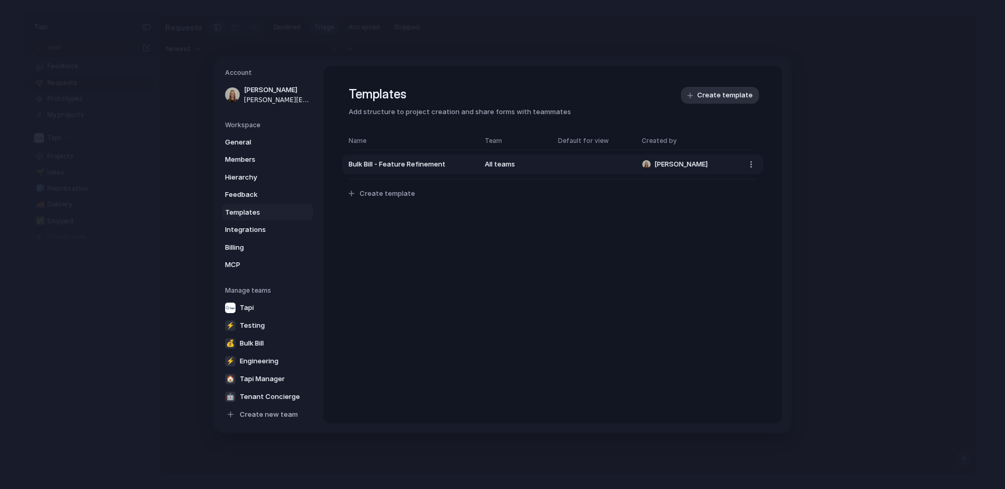
click at [496, 160] on div "All teams" at bounding box center [516, 164] width 63 height 10
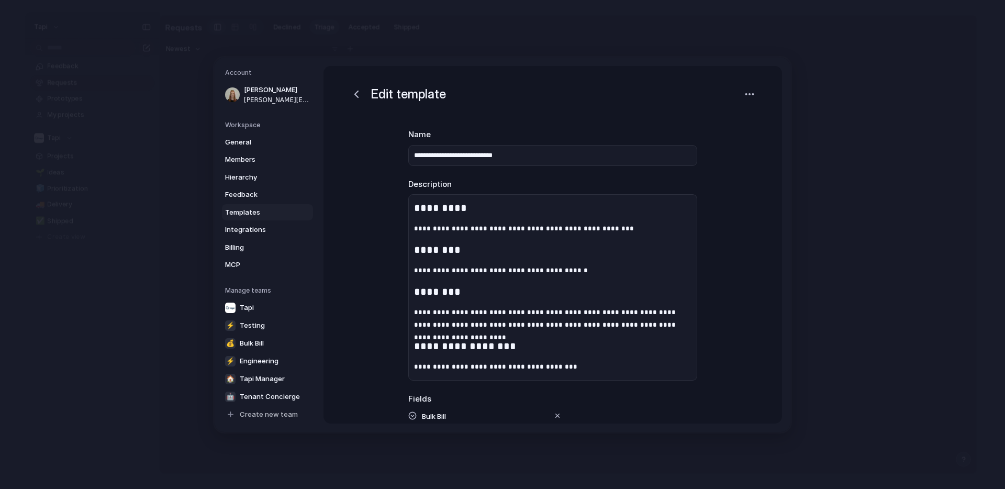
scroll to position [208, 0]
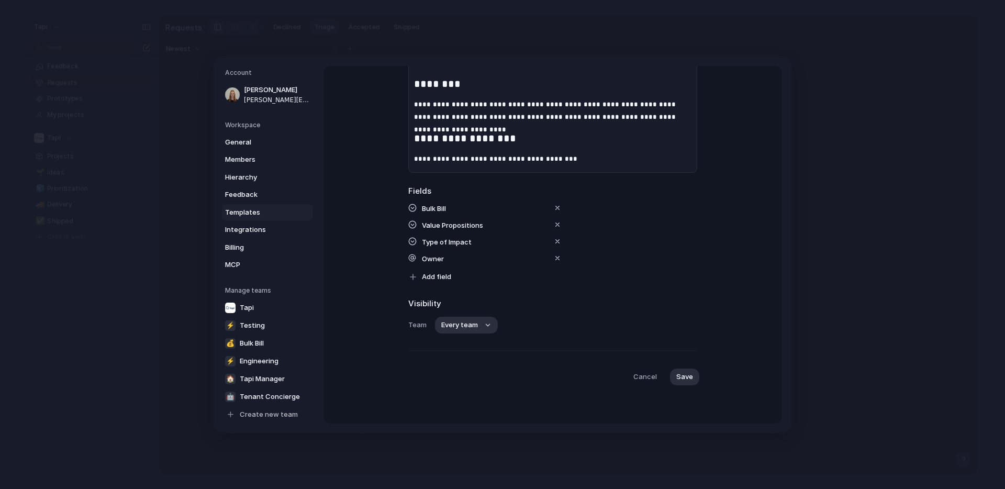
click at [471, 314] on div "Visibility Team Every team" at bounding box center [552, 315] width 289 height 36
click at [471, 322] on span "Every team" at bounding box center [459, 325] width 37 height 10
click at [473, 420] on span "Bulk Bill" at bounding box center [469, 420] width 24 height 10
click at [689, 376] on span "Save" at bounding box center [684, 376] width 17 height 10
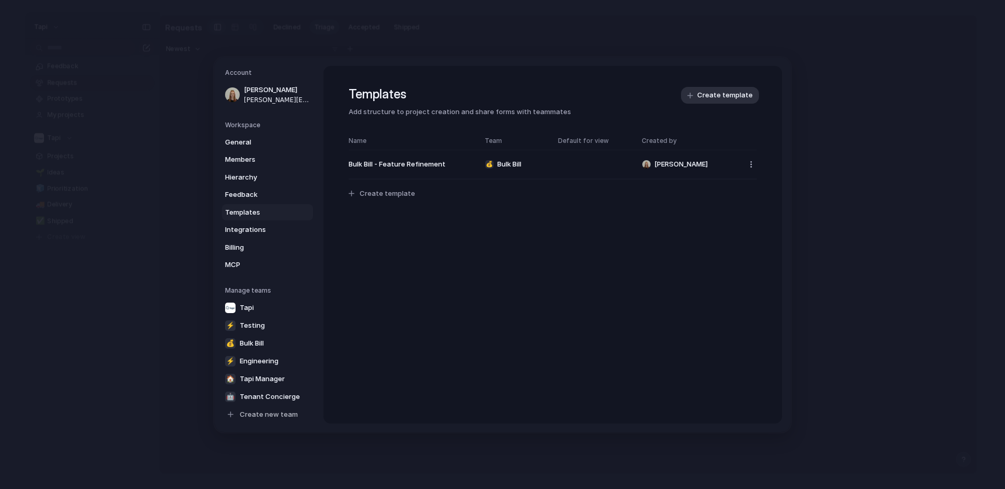
scroll to position [0, 0]
click at [508, 165] on span "Bulk Bill" at bounding box center [509, 164] width 24 height 10
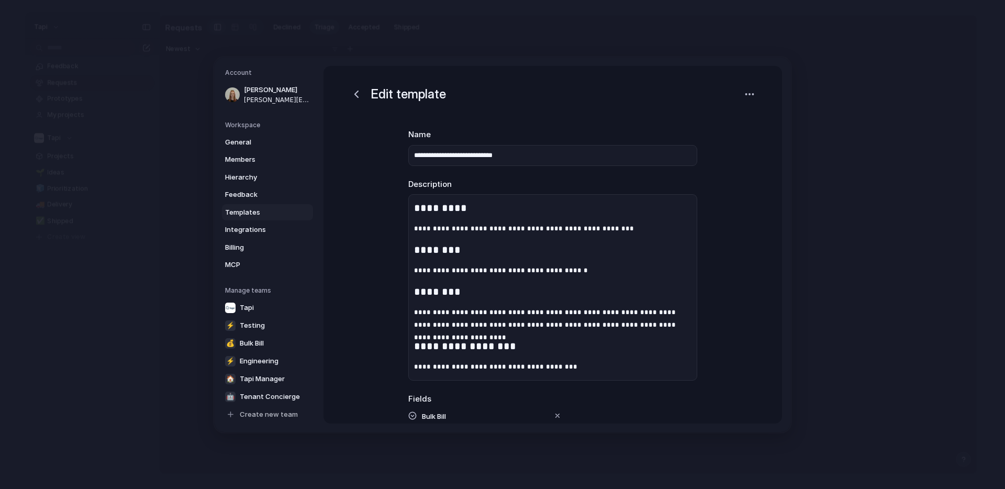
scroll to position [208, 0]
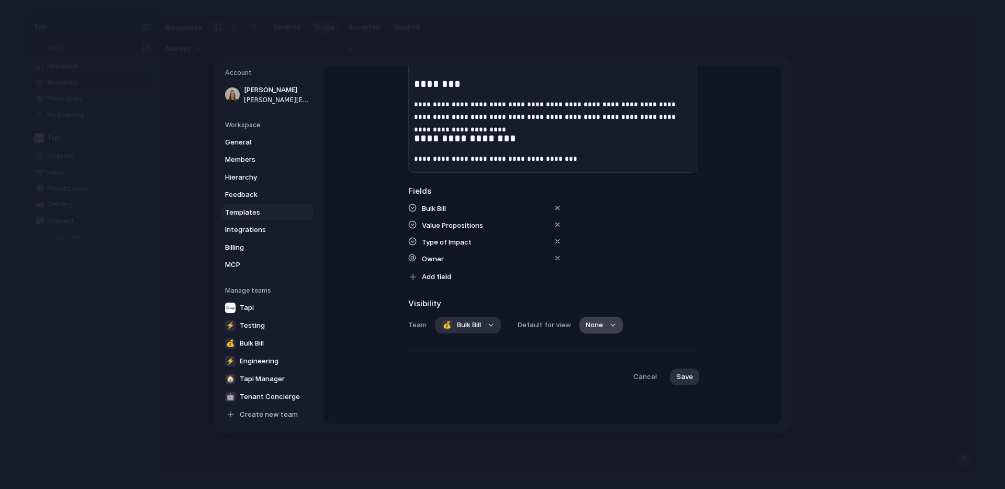
click at [608, 327] on button "None" at bounding box center [600, 325] width 43 height 17
click at [708, 269] on div "No default 🎲 New view" at bounding box center [502, 244] width 1005 height 489
click at [687, 377] on span "Save" at bounding box center [684, 376] width 17 height 10
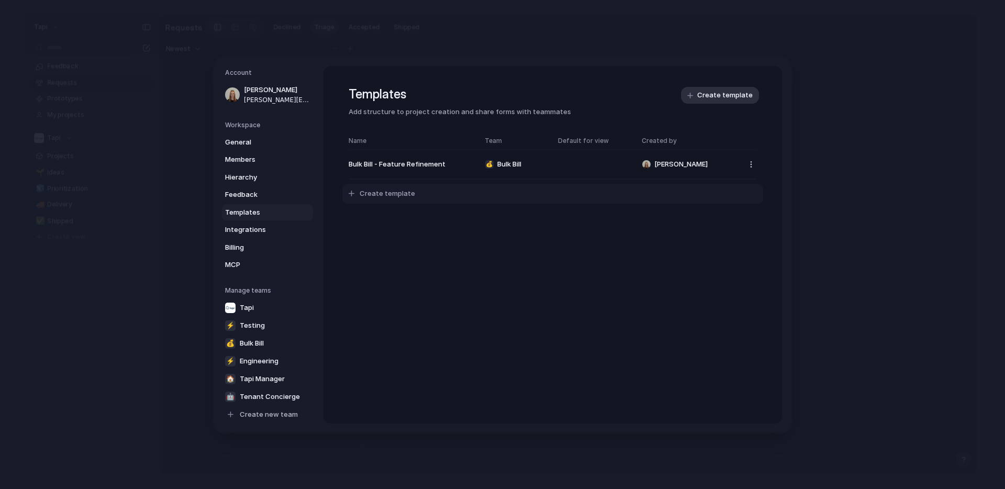
click at [361, 193] on span "Create template" at bounding box center [387, 193] width 55 height 10
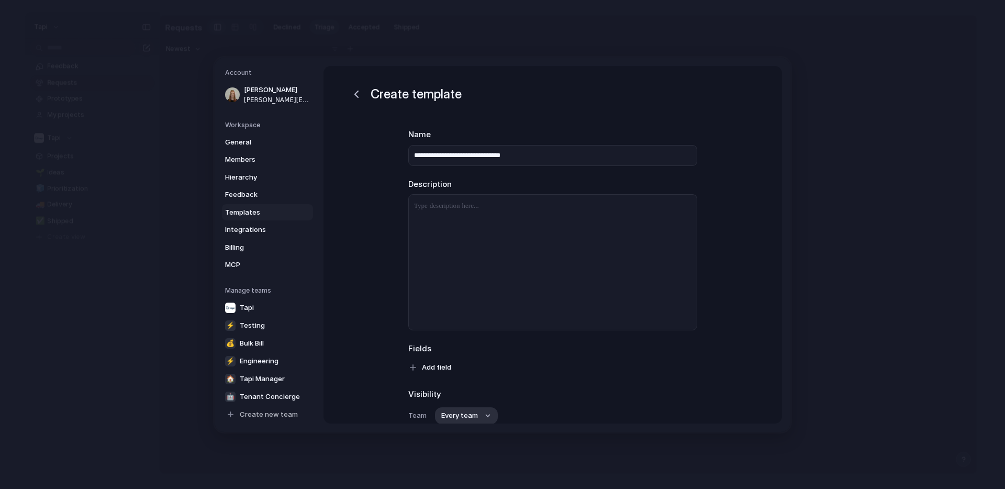
type input "**********"
click at [438, 208] on p at bounding box center [553, 206] width 288 height 13
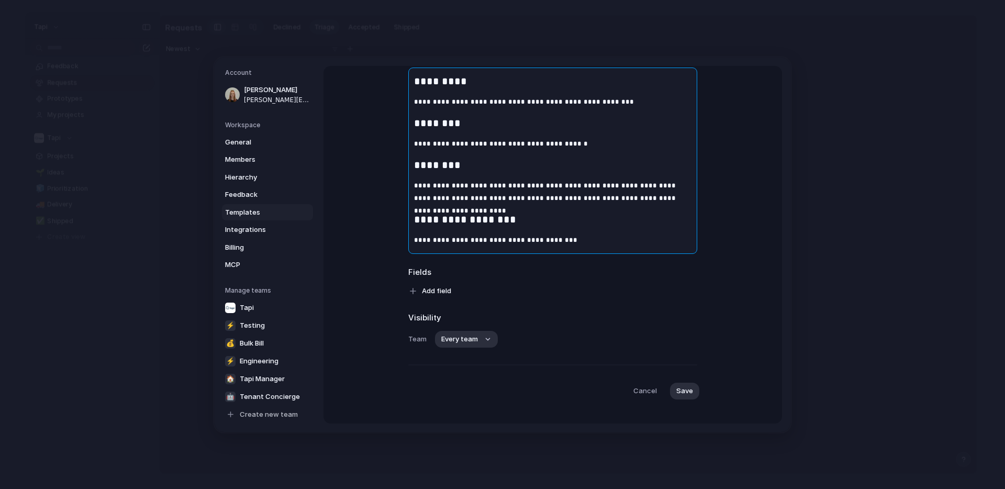
scroll to position [141, 0]
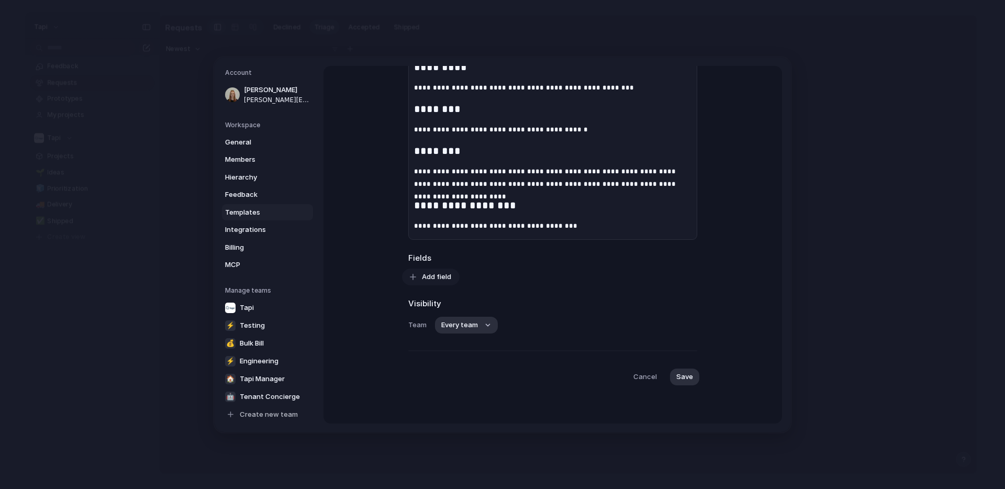
click at [440, 278] on span "Add field" at bounding box center [436, 276] width 29 height 10
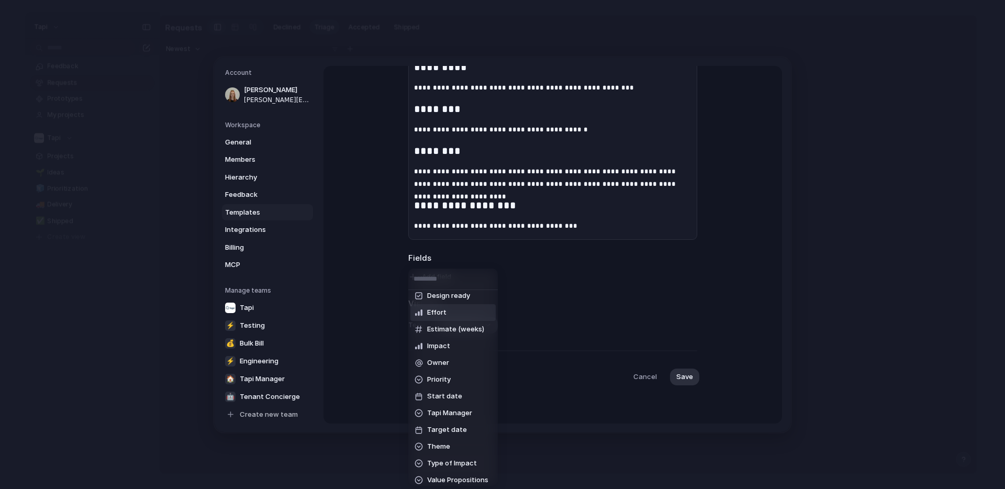
scroll to position [44, 0]
click at [444, 407] on span "Tapi Manager" at bounding box center [449, 408] width 45 height 10
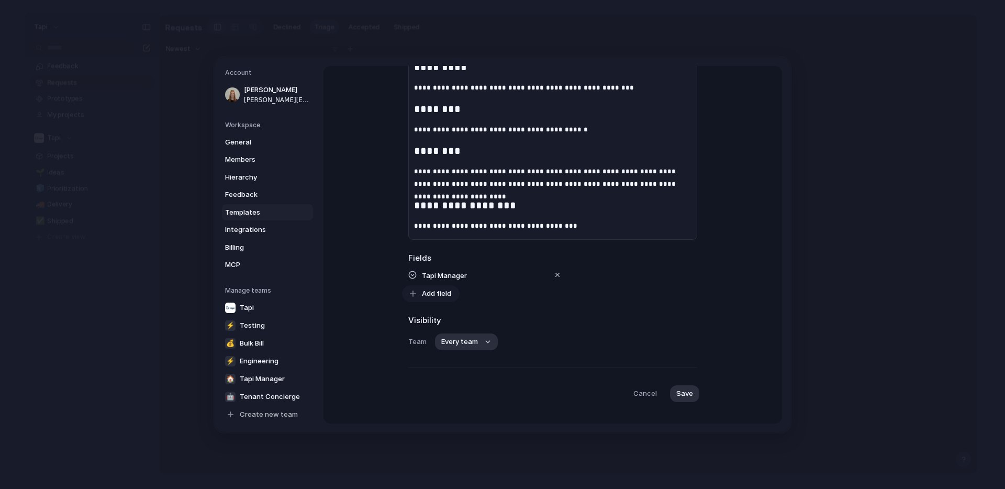
click at [440, 292] on span "Add field" at bounding box center [436, 293] width 29 height 10
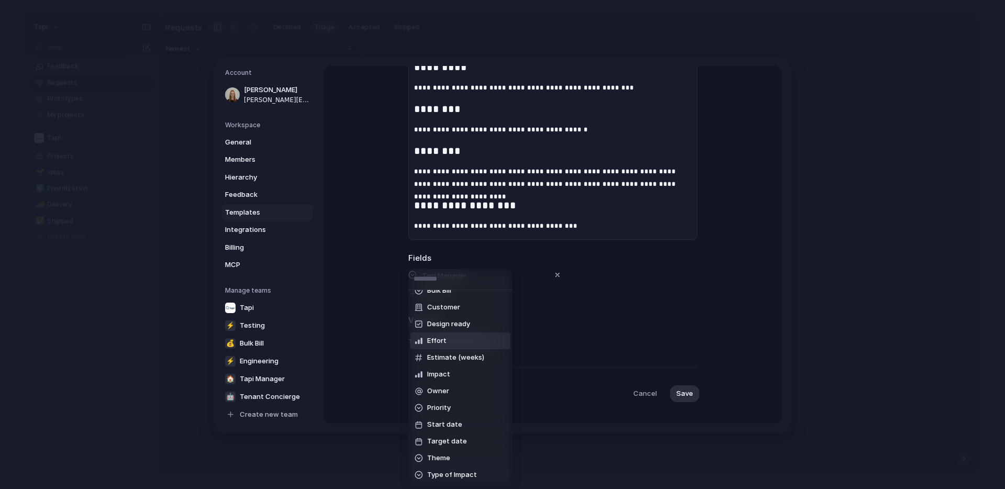
scroll to position [0, 0]
click at [461, 311] on li "Customer" at bounding box center [460, 317] width 100 height 17
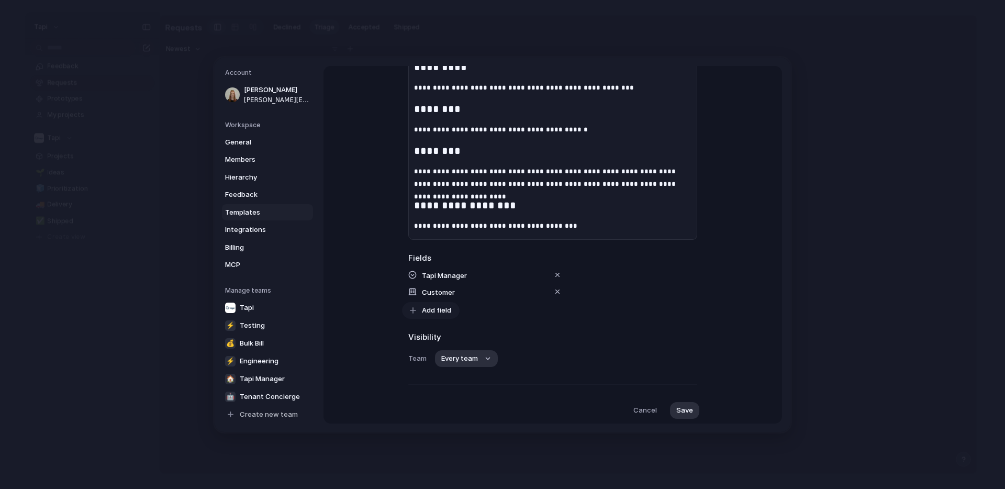
click at [432, 313] on span "Add field" at bounding box center [436, 310] width 29 height 10
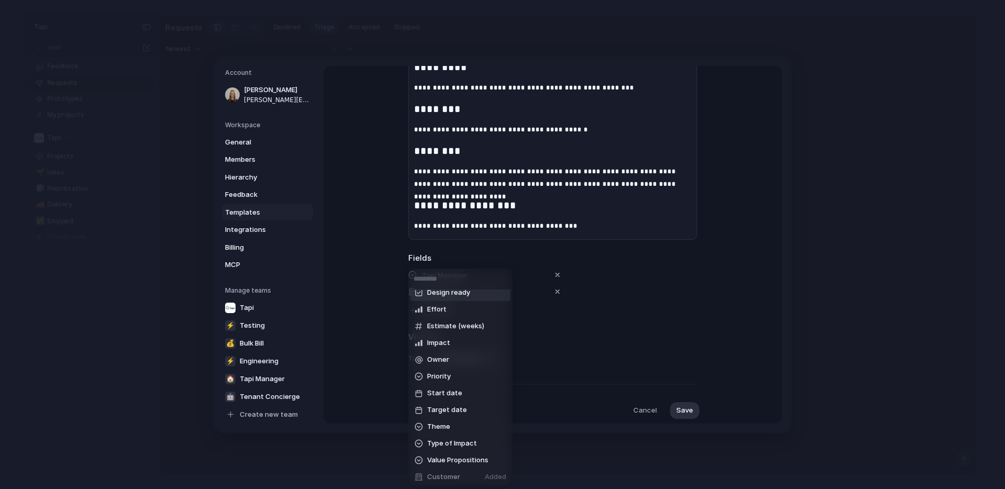
scroll to position [26, 0]
click at [856, 183] on div "Bulk Bill Design ready Effort Estimate (weeks) Impact Owner Priority Start date…" at bounding box center [502, 244] width 1005 height 489
